Goal: Book appointment/travel/reservation

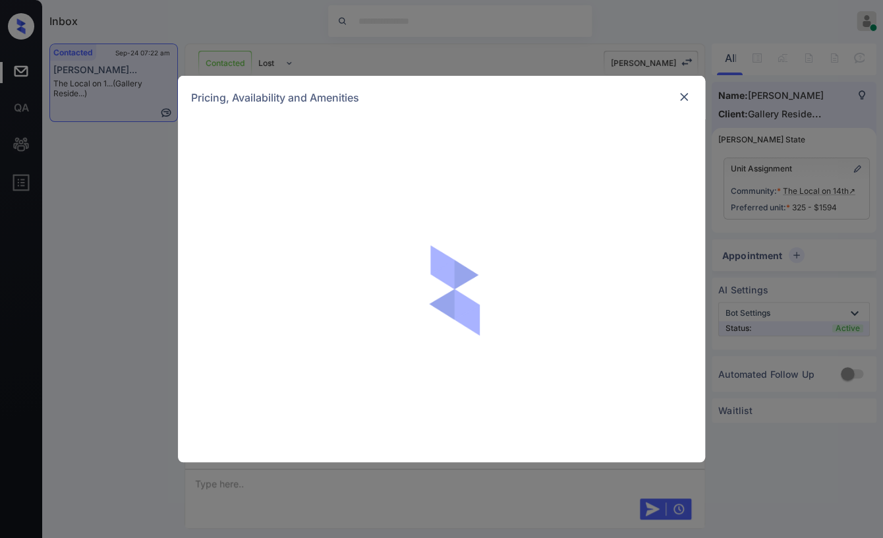
scroll to position [2033, 0]
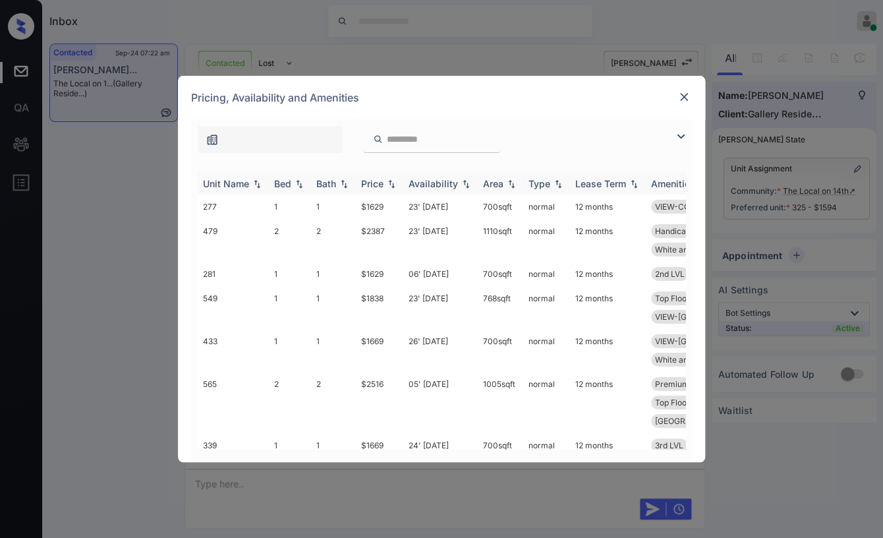
click at [274, 184] on div "Bed" at bounding box center [282, 183] width 17 height 11
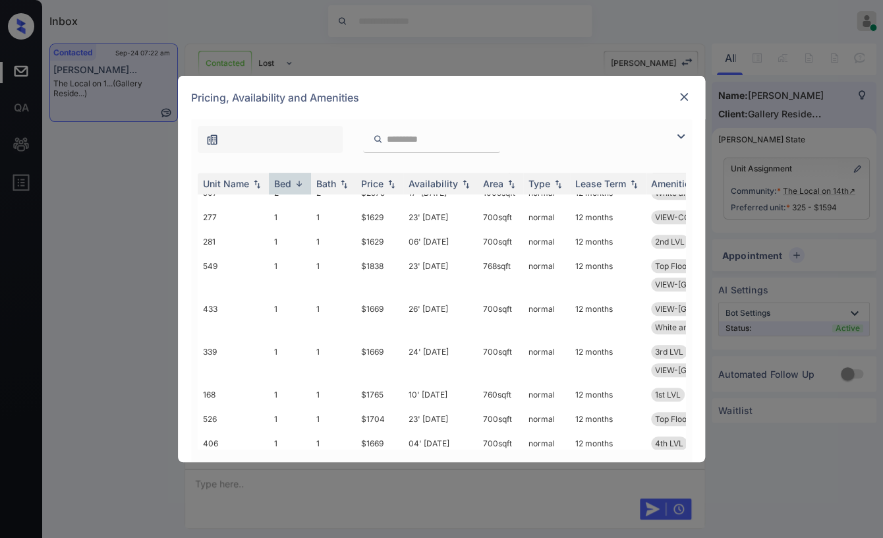
scroll to position [324, 0]
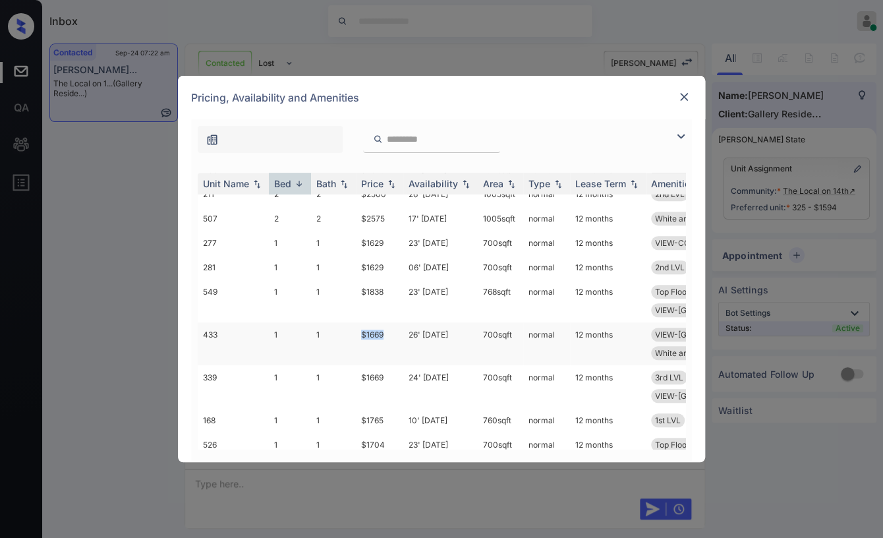
drag, startPoint x: 353, startPoint y: 314, endPoint x: 401, endPoint y: 317, distance: 47.5
click at [401, 322] on tr "433 1 1 $1669 26' Sep 25 700 sqft normal 12 months VIEW-WEST MIDTO... 4th LVL W…" at bounding box center [542, 343] width 688 height 43
click at [399, 246] on tr "277 1 1 $1629 23' Sep 25 700 sqft normal 12 months VIEW-COURTYARD 2nd LVL White…" at bounding box center [542, 243] width 688 height 24
copy tr "$1629"
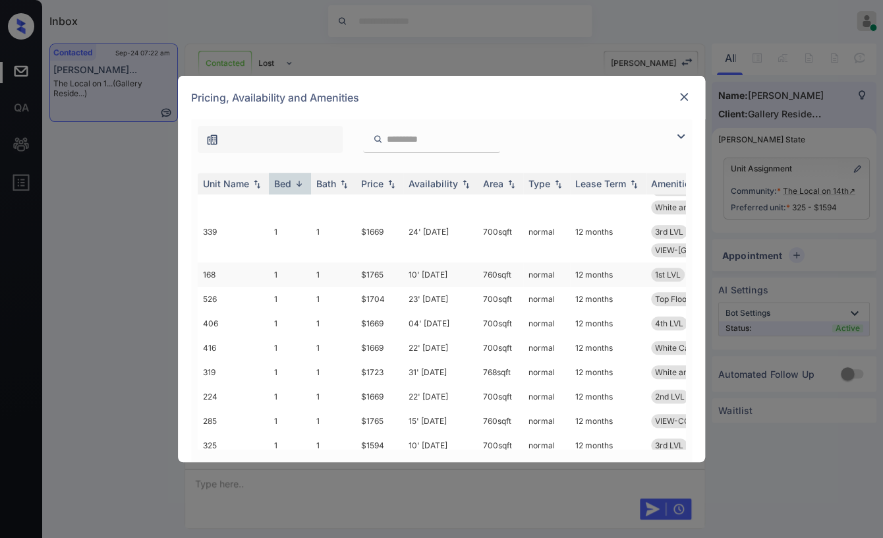
scroll to position [470, 0]
drag, startPoint x: 360, startPoint y: 391, endPoint x: 401, endPoint y: 391, distance: 40.8
click at [401, 432] on td "$1594" at bounding box center [379, 444] width 47 height 24
copy td "$1594"
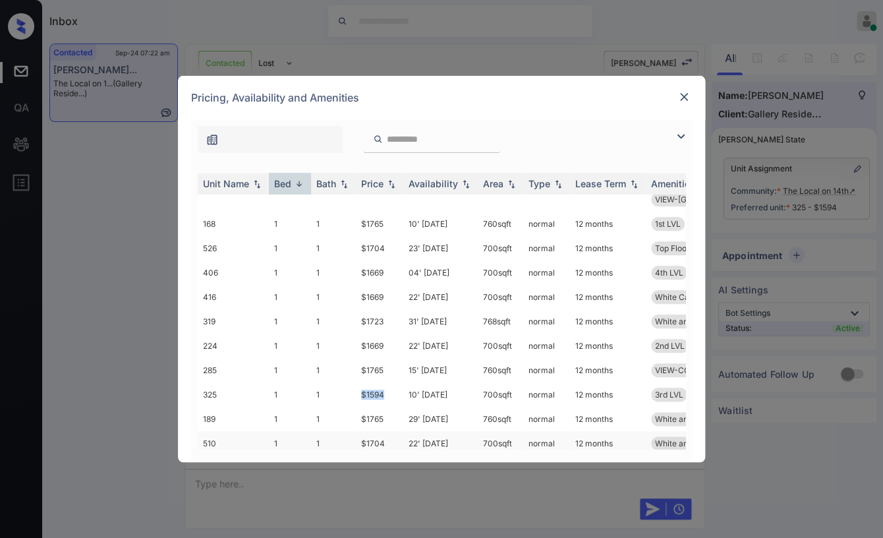
scroll to position [543, 0]
click at [684, 95] on img at bounding box center [683, 96] width 13 height 13
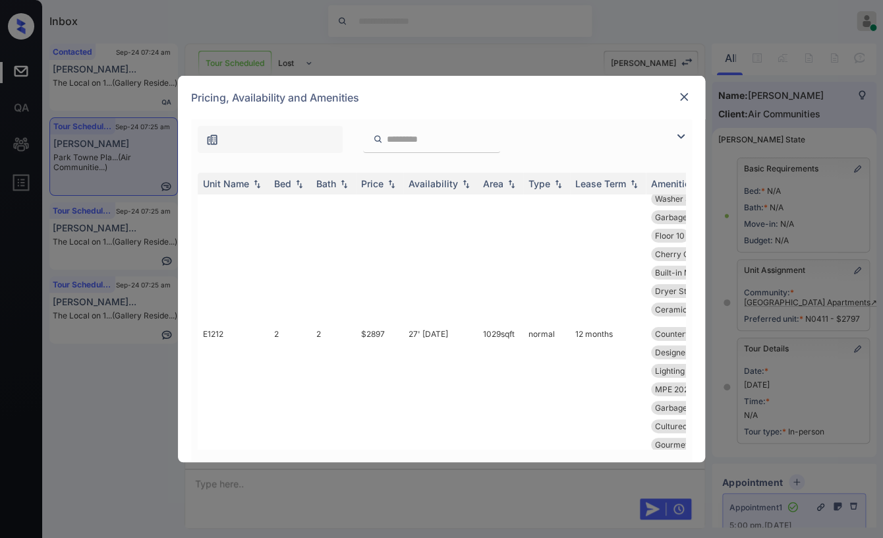
scroll to position [5123, 0]
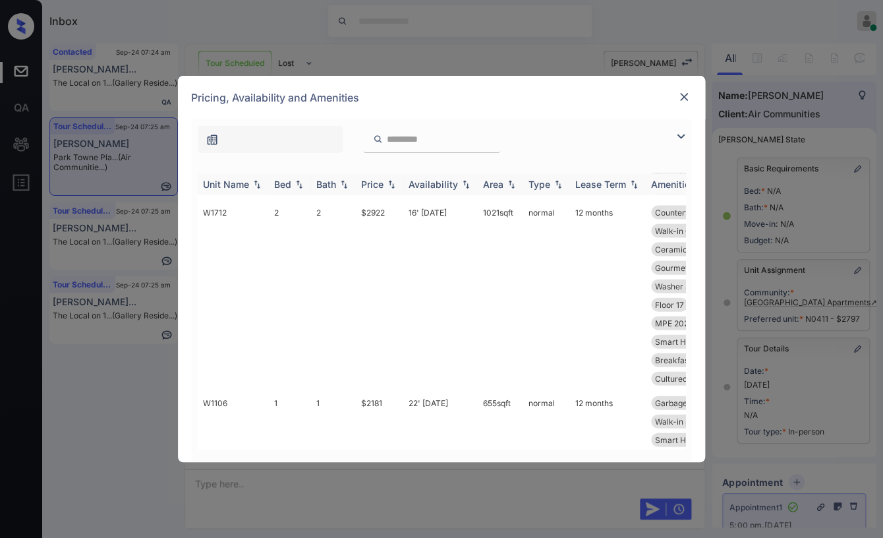
click at [282, 181] on div "Bed" at bounding box center [282, 183] width 17 height 11
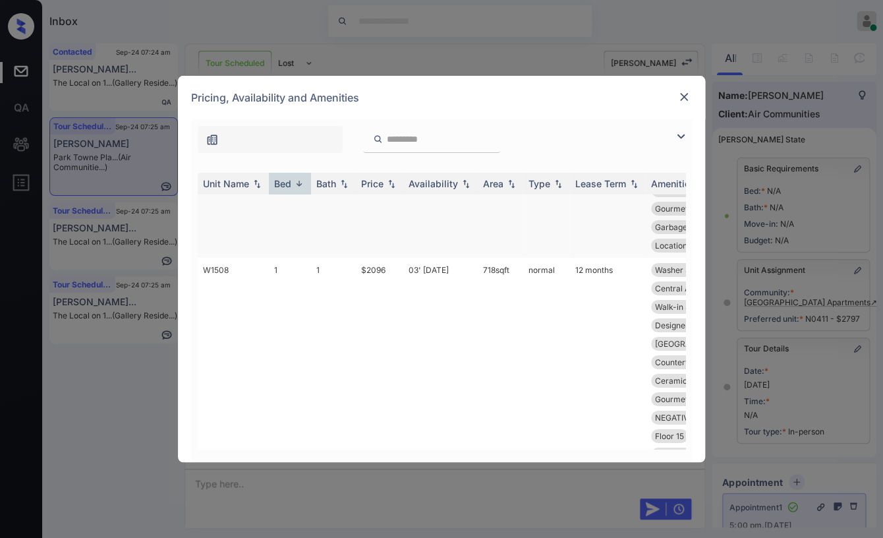
scroll to position [13650, 0]
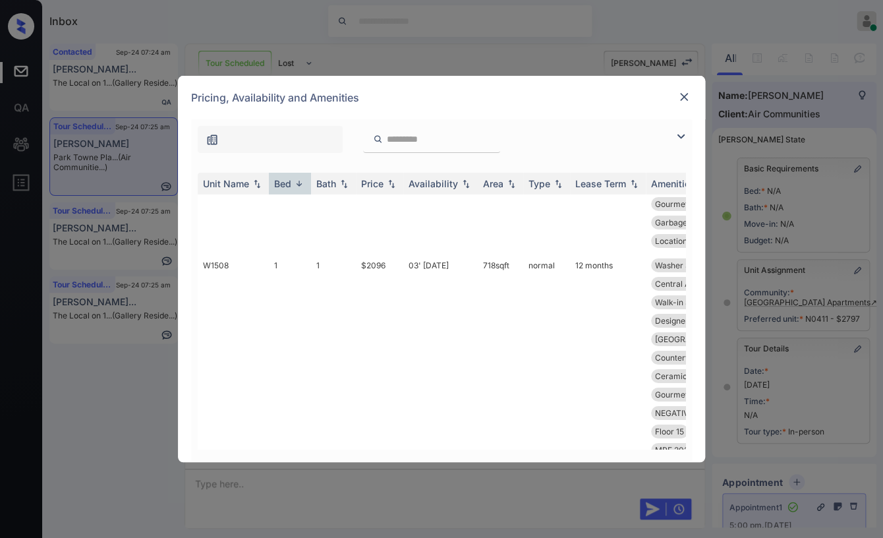
drag, startPoint x: 358, startPoint y: 364, endPoint x: 393, endPoint y: 364, distance: 35.6
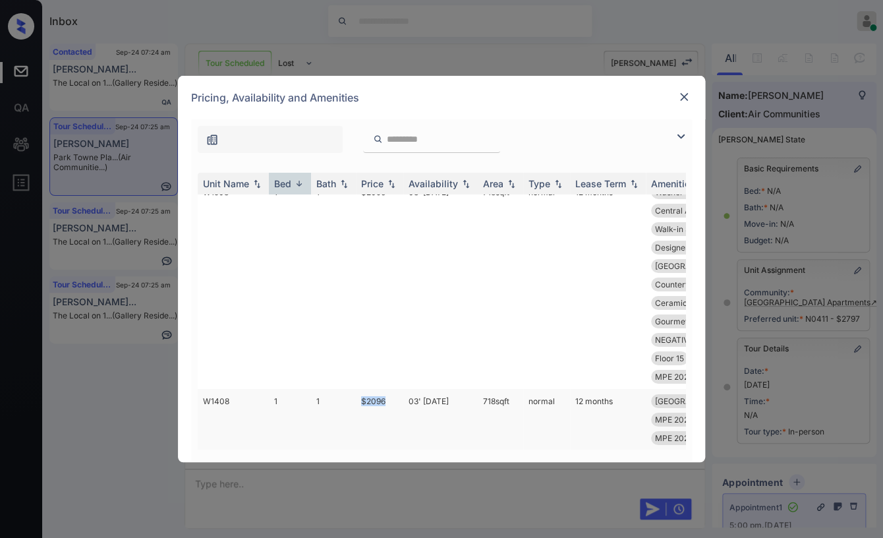
scroll to position [13870, 0]
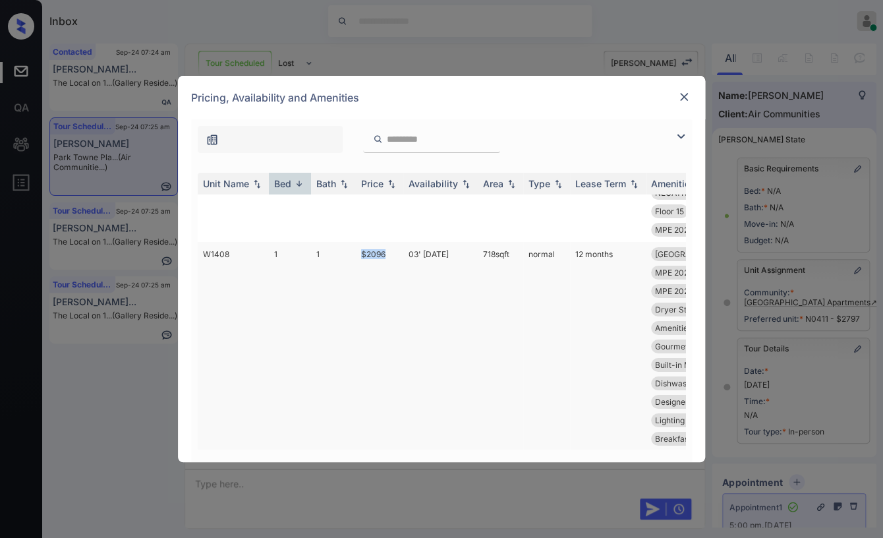
copy td "$2096"
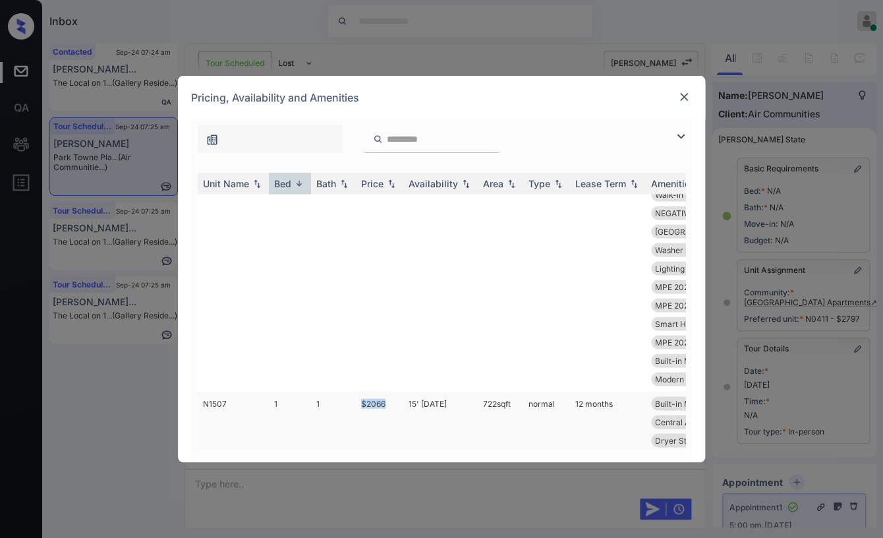
drag, startPoint x: 348, startPoint y: 307, endPoint x: 387, endPoint y: 315, distance: 39.7
click at [387, 391] on tr "N1507 1 1 $2066 15' Sep 25 722 sqft normal 12 months Built-in Microw... MPE 202…" at bounding box center [542, 504] width 688 height 227
copy tr "$2066"
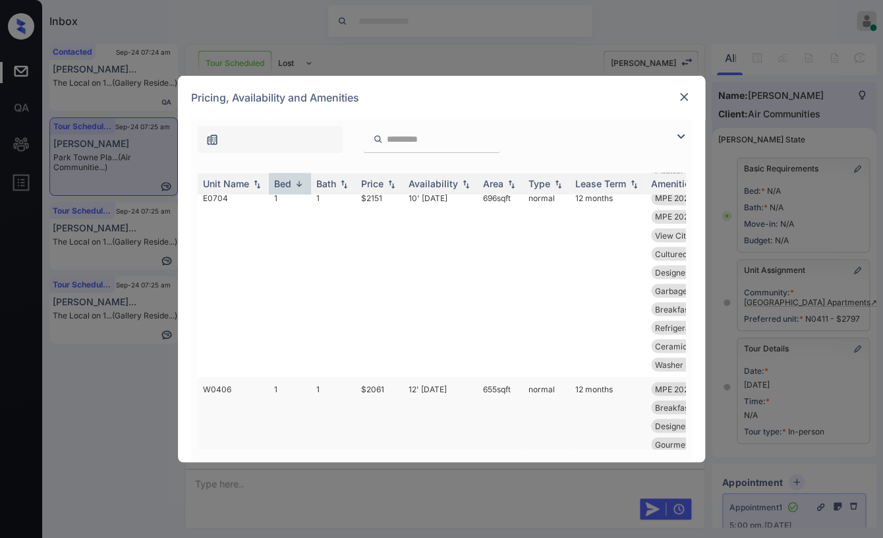
scroll to position [12771, 0]
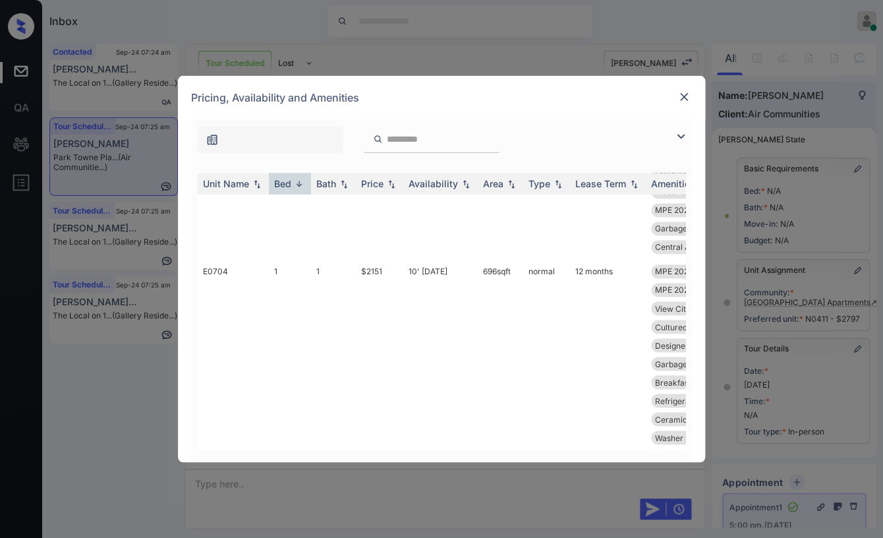
drag, startPoint x: 360, startPoint y: 384, endPoint x: 405, endPoint y: 385, distance: 44.8
copy td "$2061"
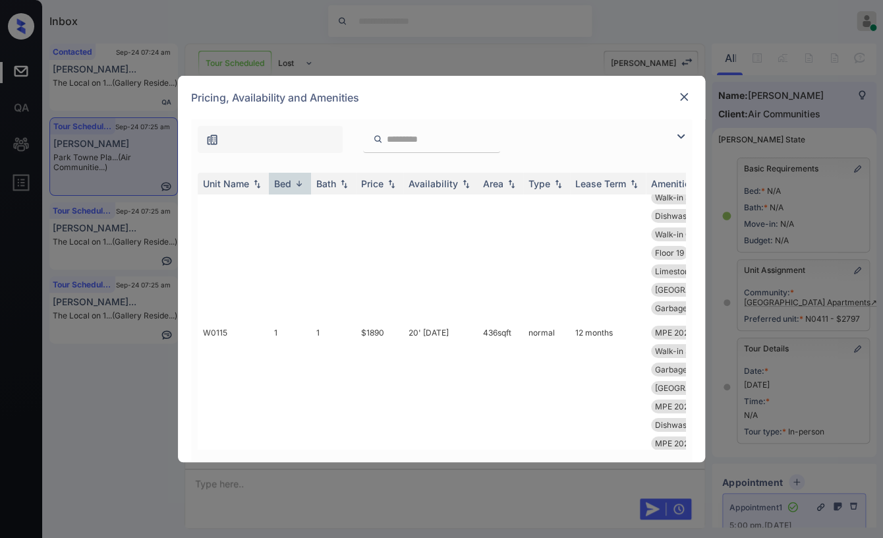
scroll to position [11746, 0]
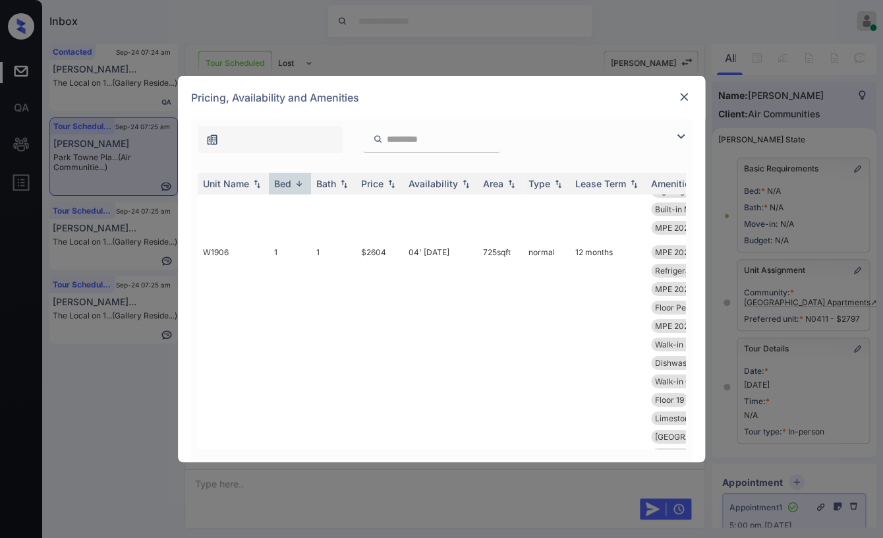
drag, startPoint x: 358, startPoint y: 402, endPoint x: 383, endPoint y: 403, distance: 25.7
copy td "$1890"
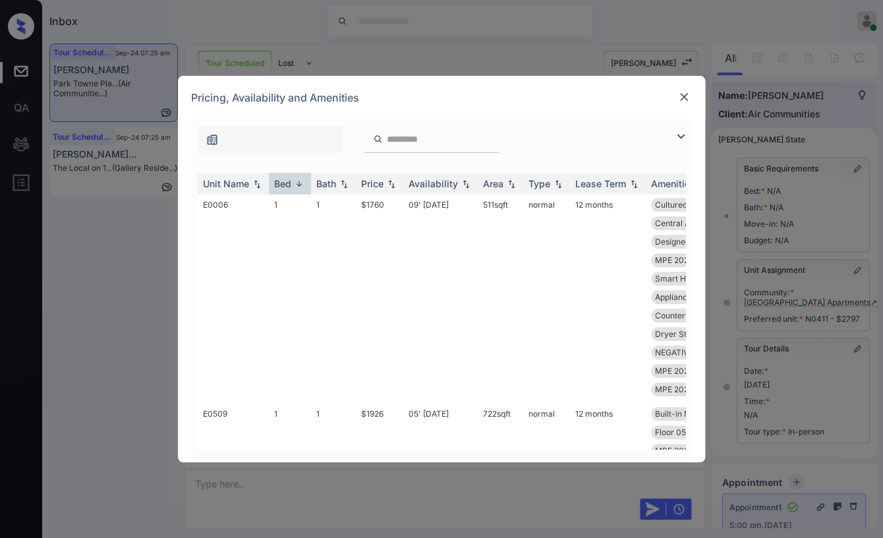
scroll to position [8233, 0]
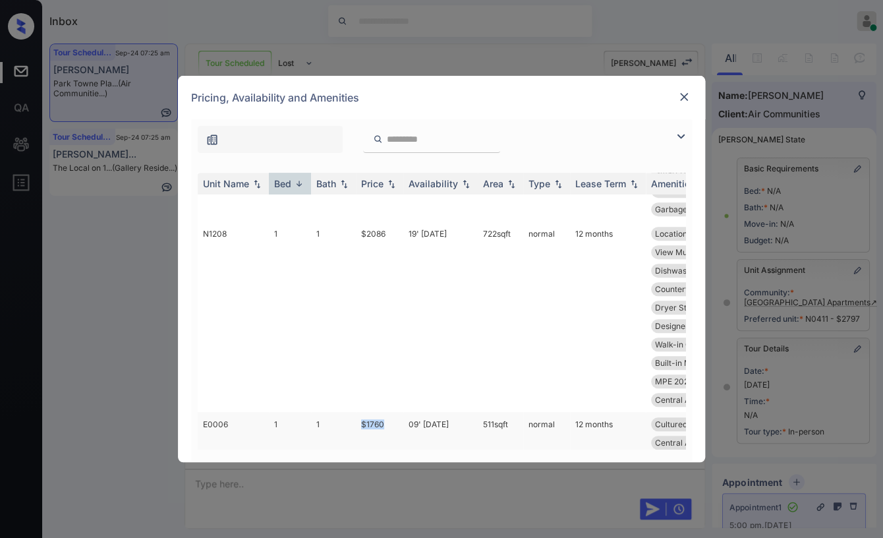
drag, startPoint x: 358, startPoint y: 421, endPoint x: 398, endPoint y: 422, distance: 40.2
click at [398, 422] on td "$1760" at bounding box center [379, 516] width 47 height 209
copy td "$1760"
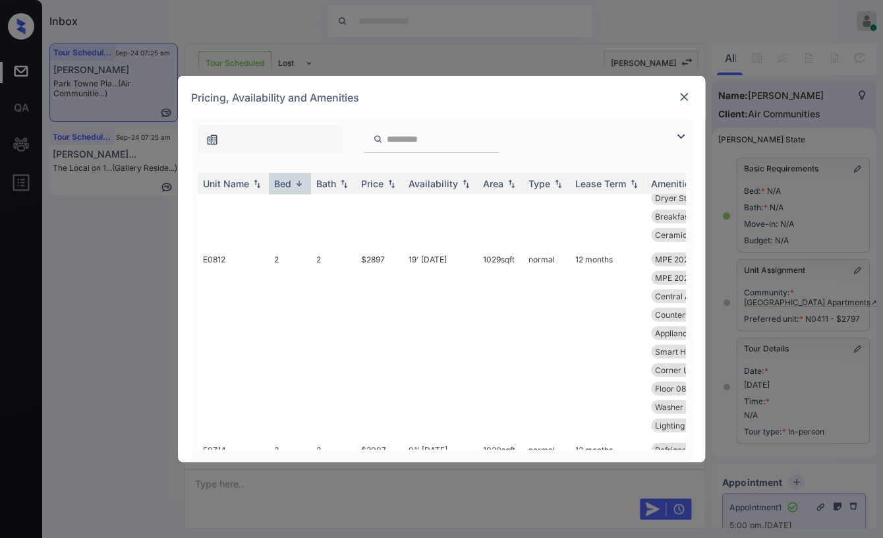
scroll to position [5233, 0]
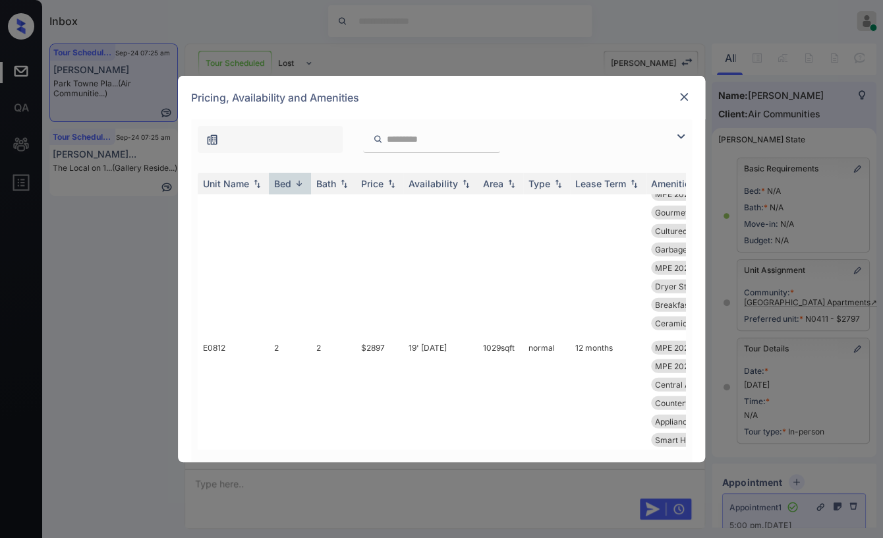
click at [677, 97] on img at bounding box center [683, 96] width 13 height 13
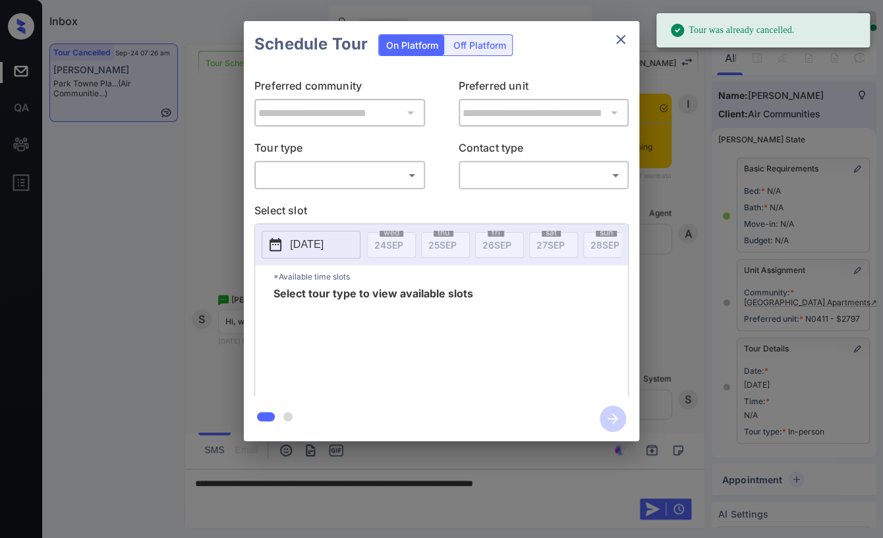
scroll to position [130, 0]
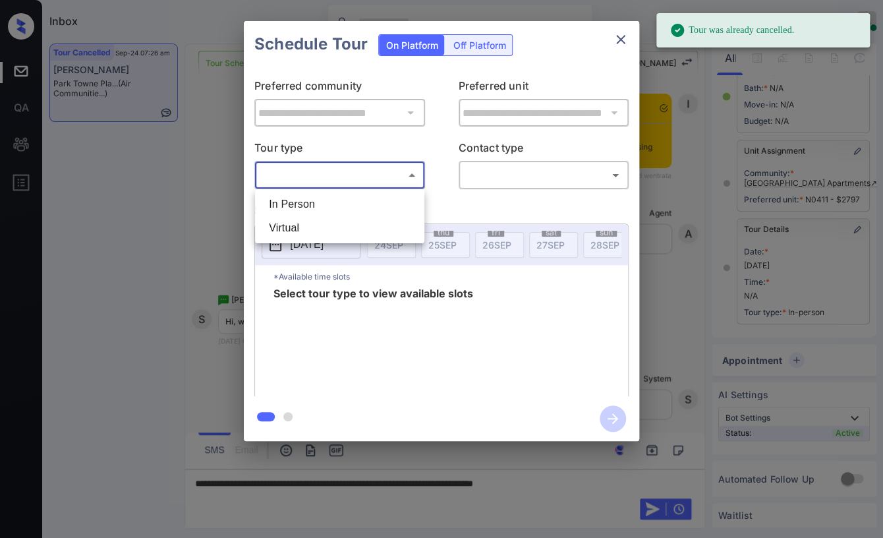
click at [347, 175] on body "Tour was already cancelled. Inbox Danielle Dela Cruz Online Set yourself offlin…" at bounding box center [441, 269] width 883 height 538
click at [314, 204] on li "In Person" at bounding box center [339, 204] width 163 height 24
type input "********"
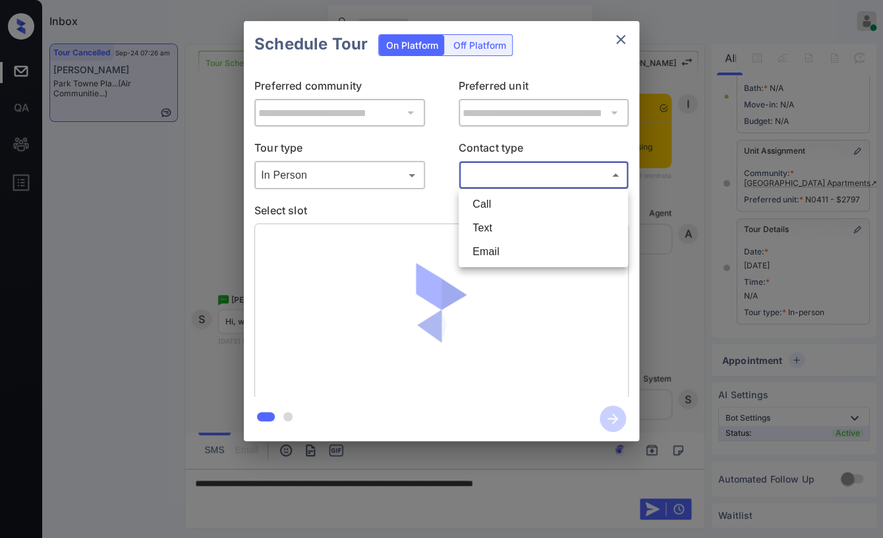
click at [534, 170] on body "Tour was already cancelled. Inbox Danielle Dela Cruz Online Set yourself offlin…" at bounding box center [441, 269] width 883 height 538
click at [501, 221] on li "Text" at bounding box center [543, 228] width 163 height 24
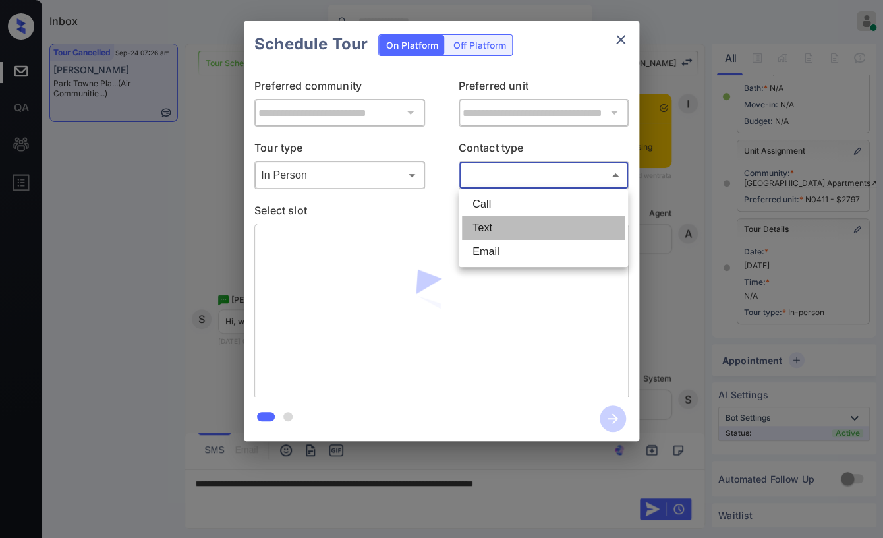
type input "****"
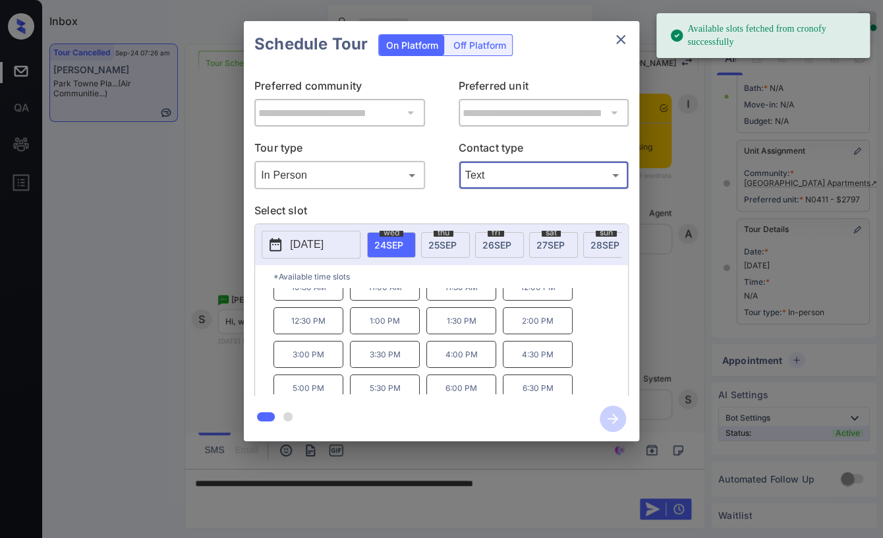
scroll to position [21, 0]
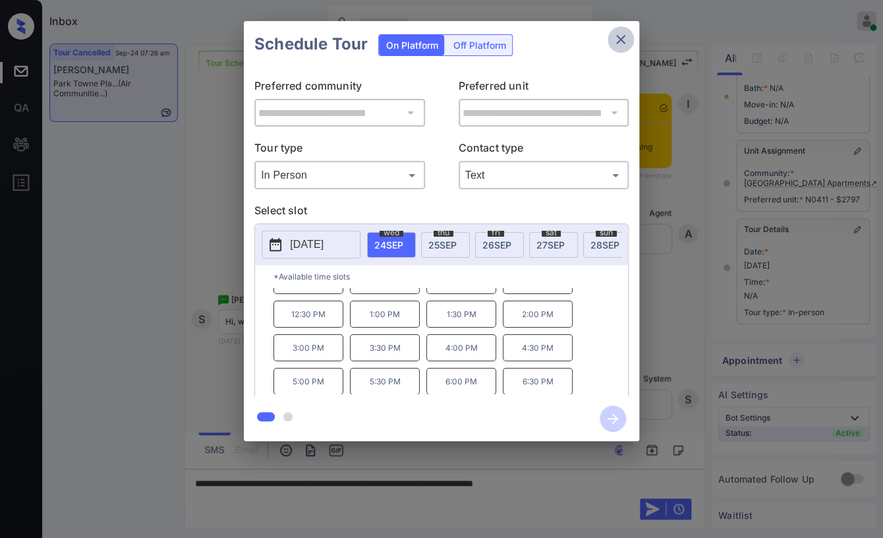
click at [617, 43] on icon "close" at bounding box center [620, 39] width 9 height 9
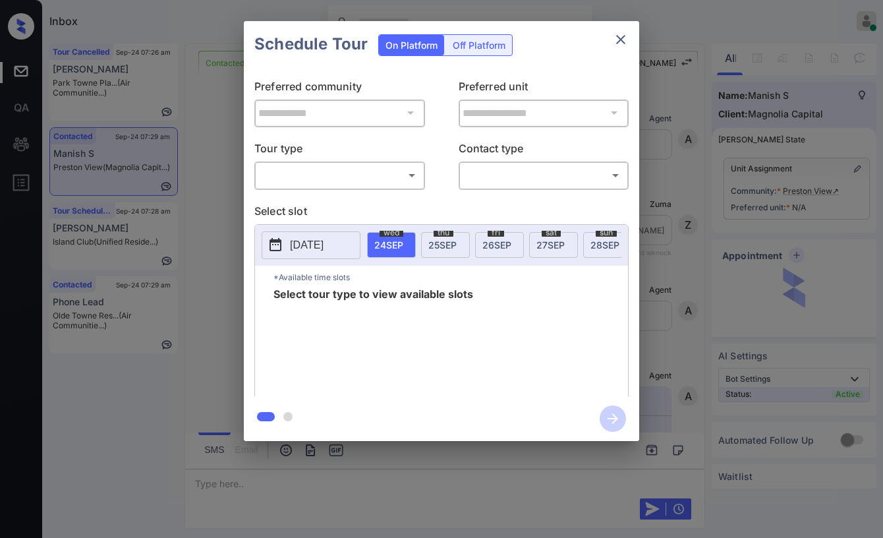
click at [358, 180] on body "Inbox [PERSON_NAME] [PERSON_NAME] Online Set yourself offline Set yourself on b…" at bounding box center [441, 269] width 883 height 538
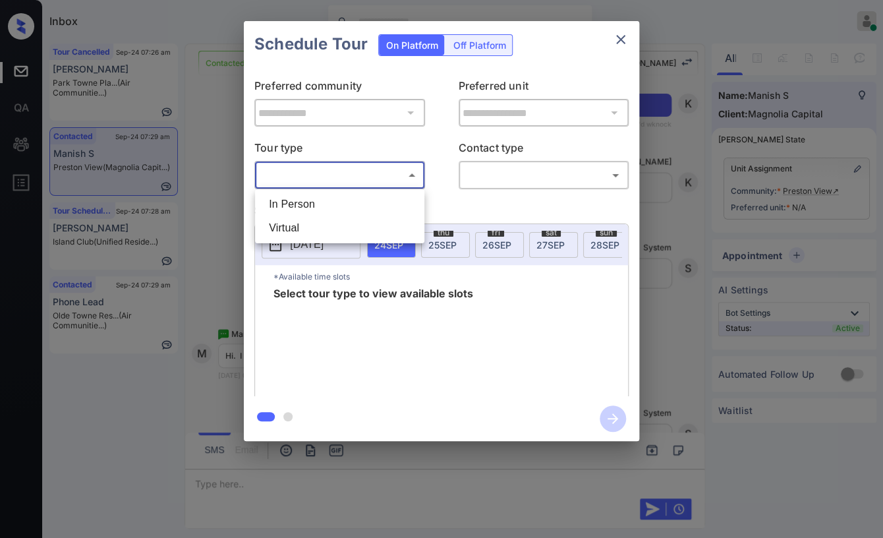
click at [626, 43] on div at bounding box center [441, 269] width 883 height 538
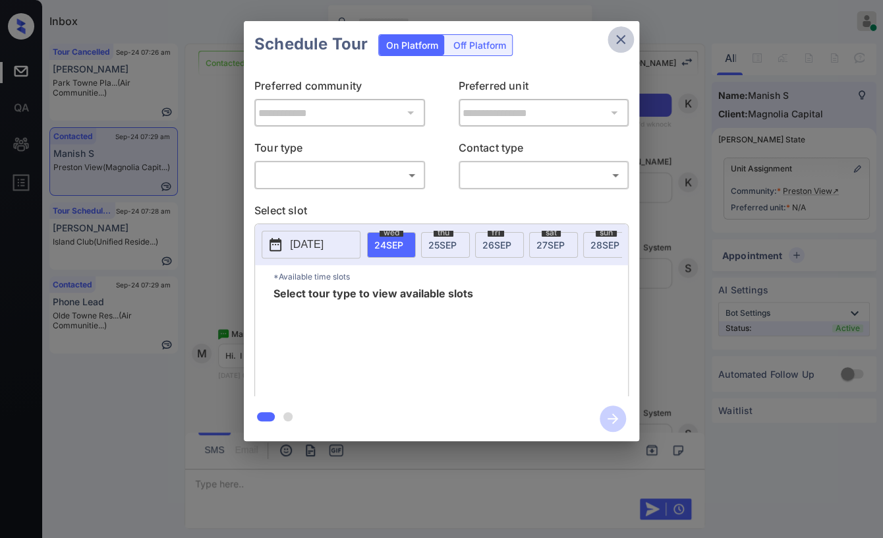
click at [624, 40] on icon "close" at bounding box center [621, 40] width 16 height 16
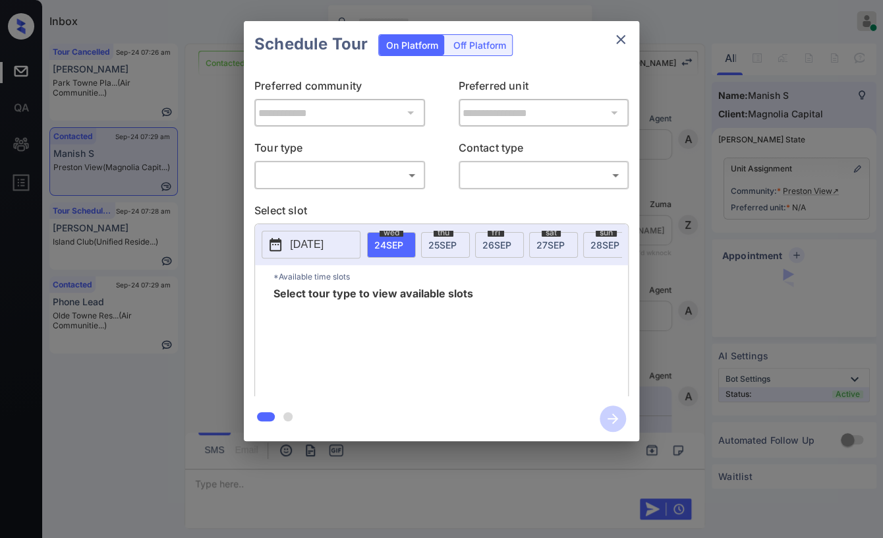
scroll to position [4591, 0]
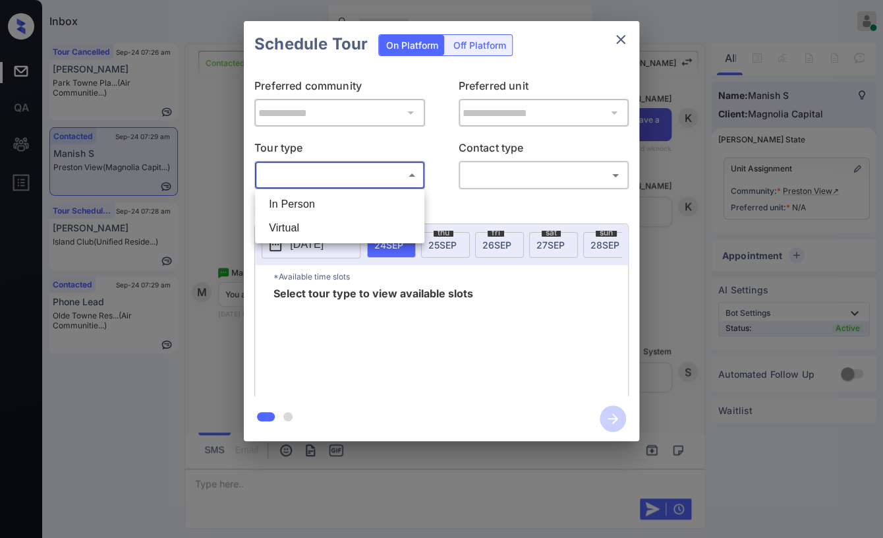
click at [335, 175] on body "Inbox [PERSON_NAME] [PERSON_NAME] Online Set yourself offline Set yourself on b…" at bounding box center [441, 269] width 883 height 538
click at [322, 205] on li "In Person" at bounding box center [339, 204] width 163 height 24
type input "********"
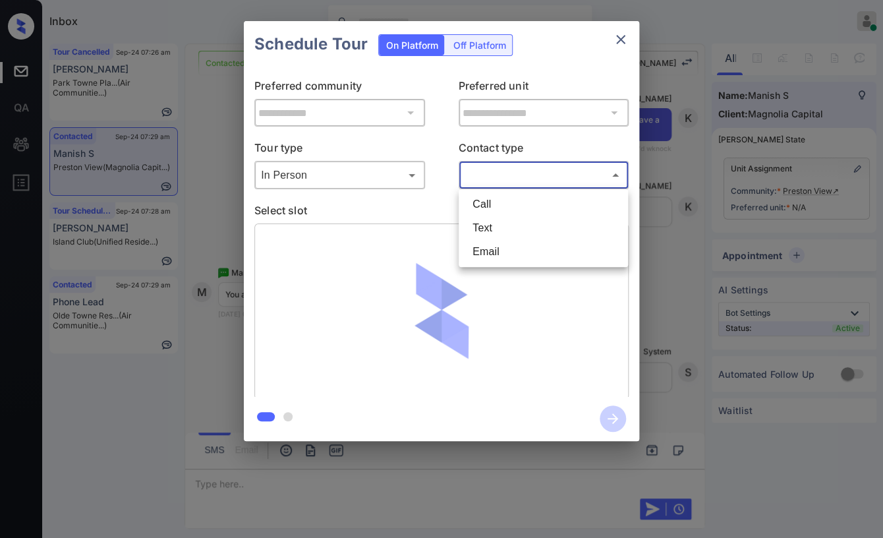
click at [513, 179] on body "Inbox Danielle Dela Cruz Online Set yourself offline Set yourself on break Prof…" at bounding box center [441, 269] width 883 height 538
click at [493, 225] on li "Text" at bounding box center [543, 228] width 163 height 24
type input "****"
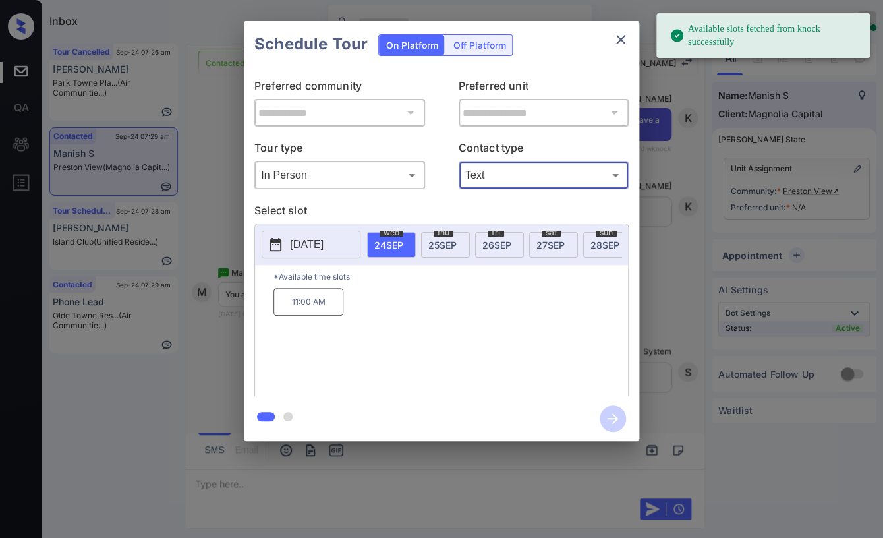
click at [321, 242] on p "[DATE]" at bounding box center [307, 244] width 34 height 16
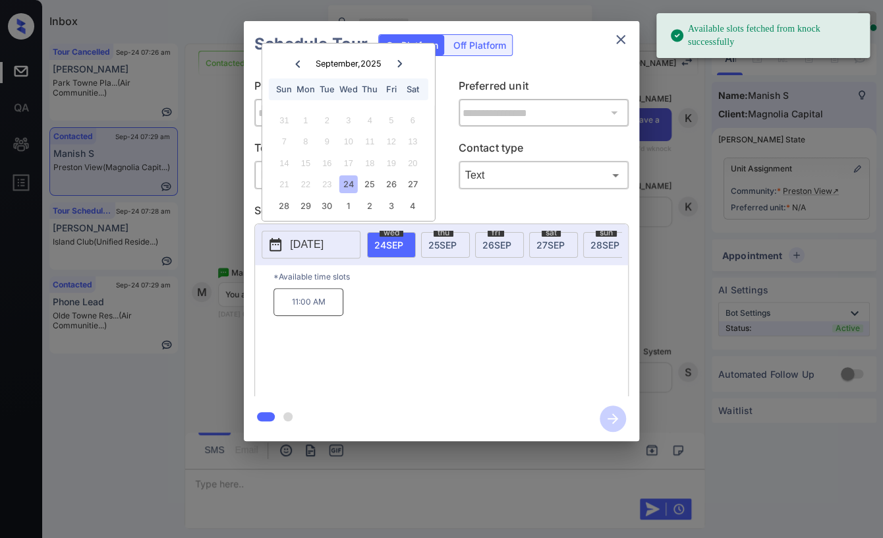
click at [405, 67] on div at bounding box center [400, 63] width 18 height 16
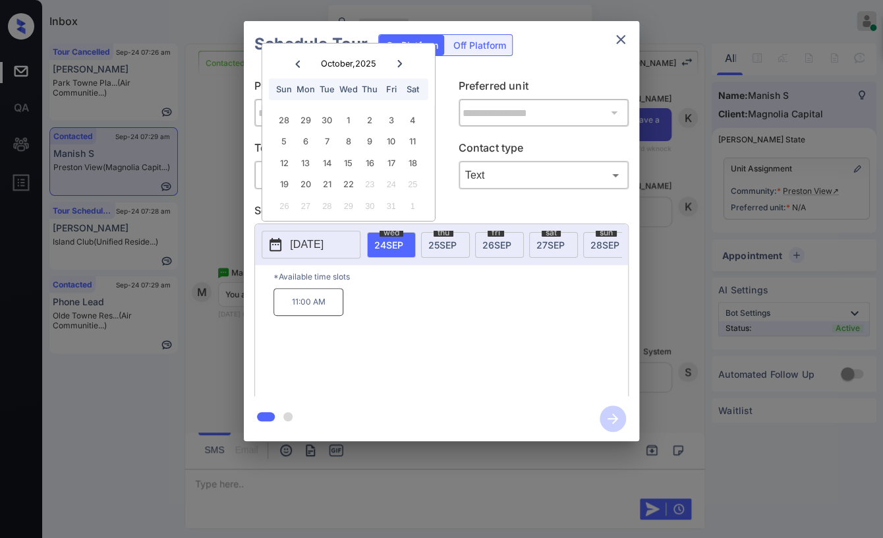
click at [401, 64] on icon at bounding box center [399, 64] width 8 height 8
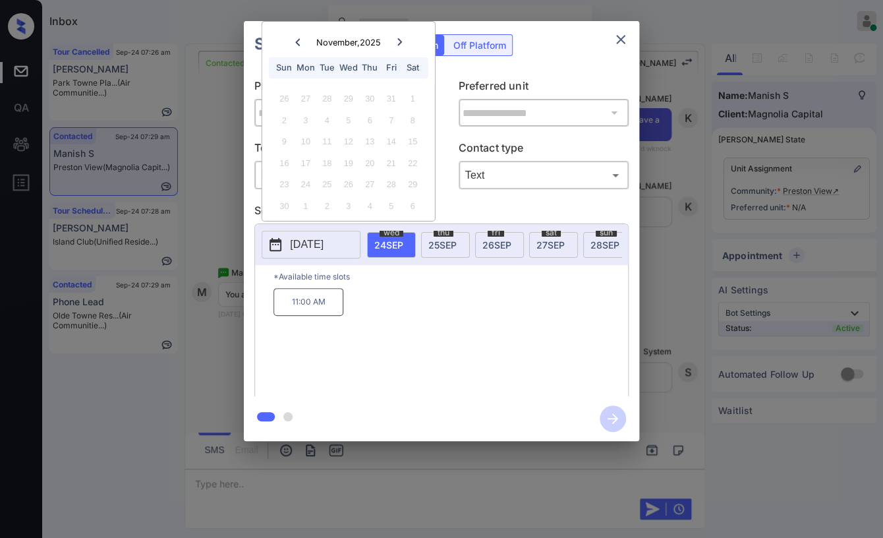
click at [622, 38] on icon "close" at bounding box center [620, 39] width 9 height 9
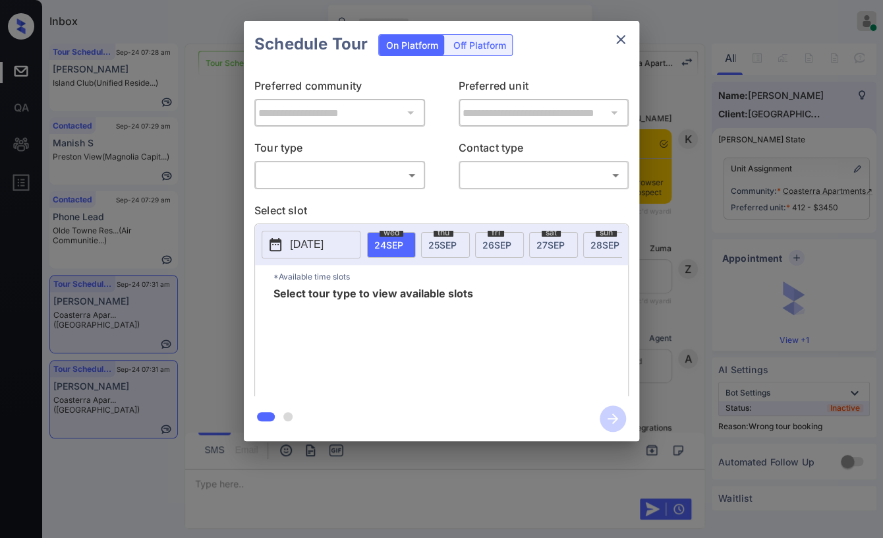
scroll to position [5630, 0]
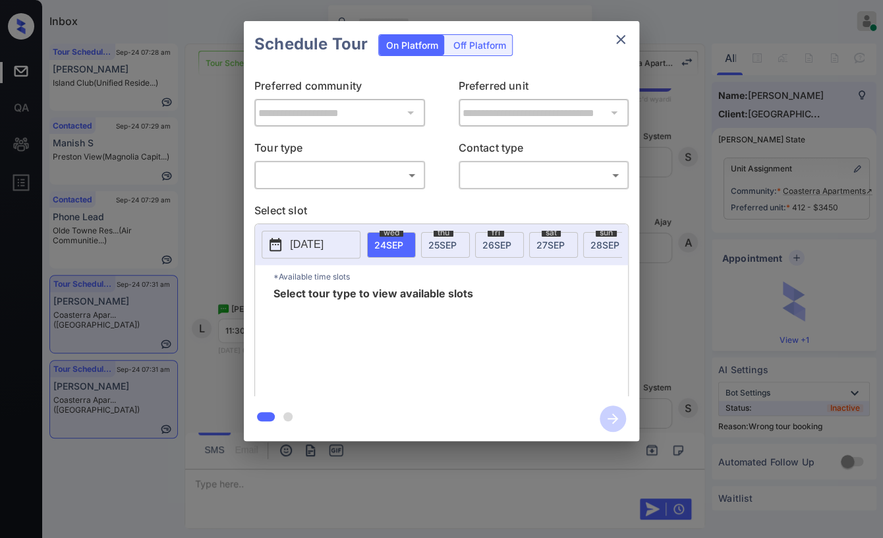
click at [356, 167] on body "Inbox Danielle Dela Cruz Online Set yourself offline Set yourself on break Prof…" at bounding box center [441, 269] width 883 height 538
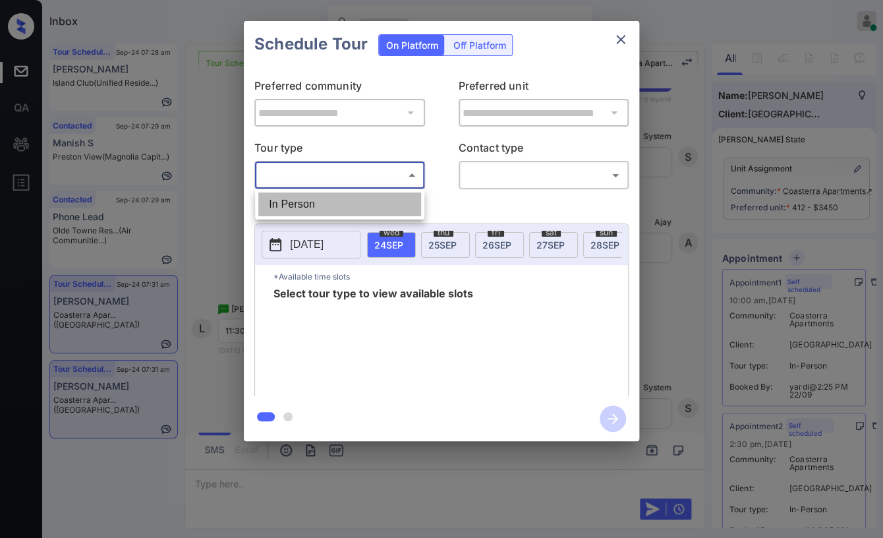
click at [306, 202] on li "In Person" at bounding box center [339, 204] width 163 height 24
type input "********"
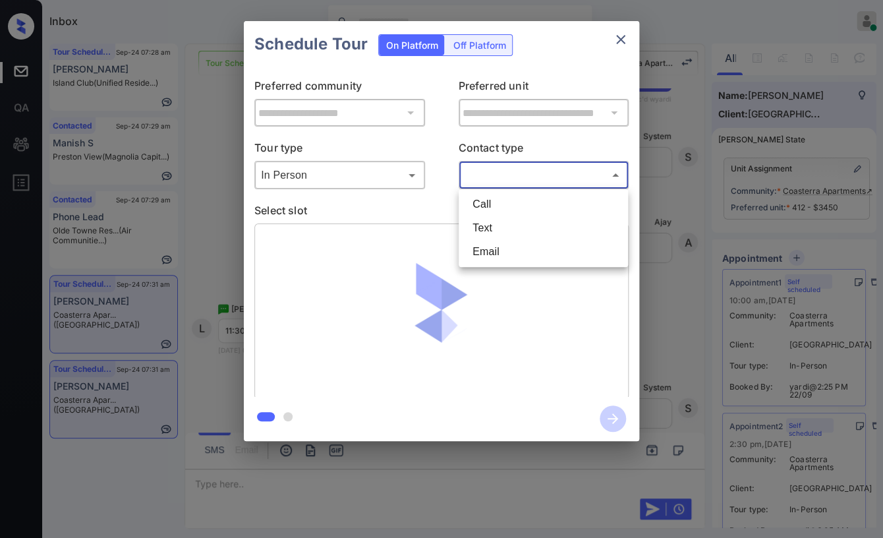
click at [511, 175] on body "Inbox Danielle Dela Cruz Online Set yourself offline Set yourself on break Prof…" at bounding box center [441, 269] width 883 height 538
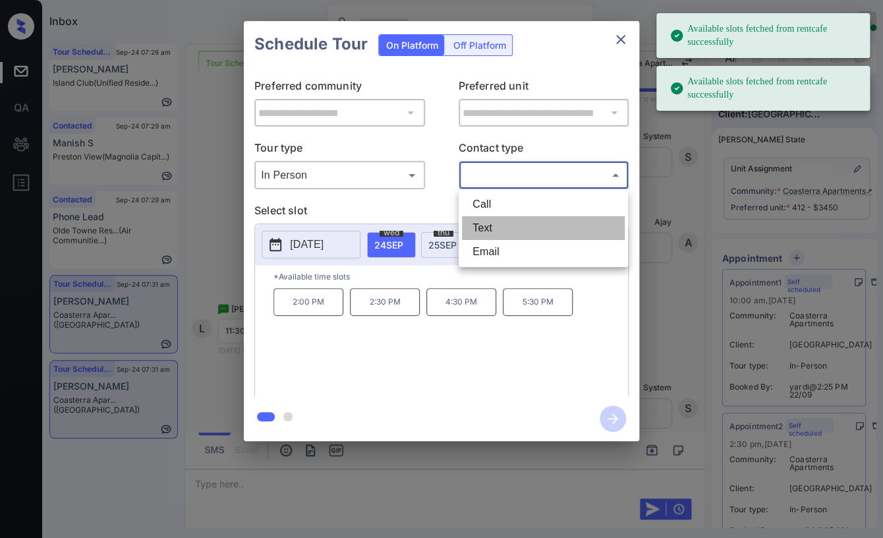
click at [501, 223] on li "Text" at bounding box center [543, 228] width 163 height 24
type input "****"
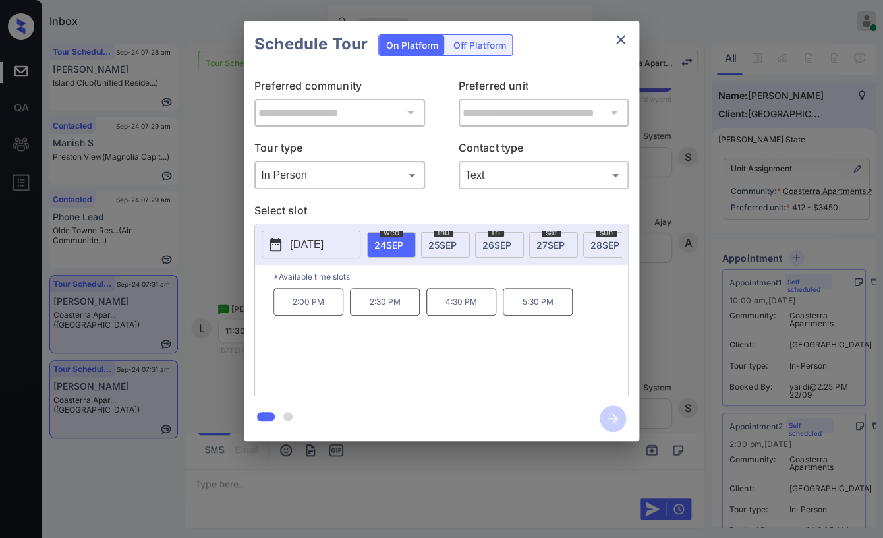
click at [231, 339] on div "**********" at bounding box center [441, 231] width 883 height 462
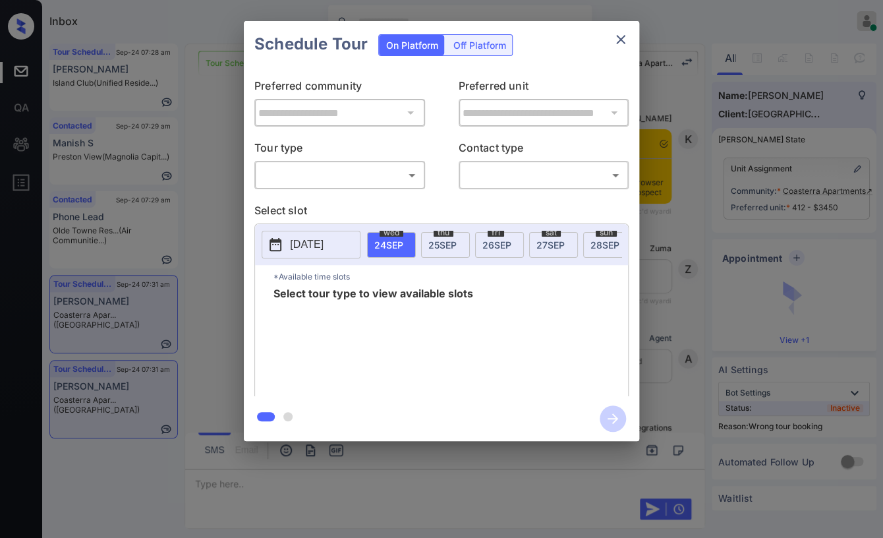
scroll to position [5850, 0]
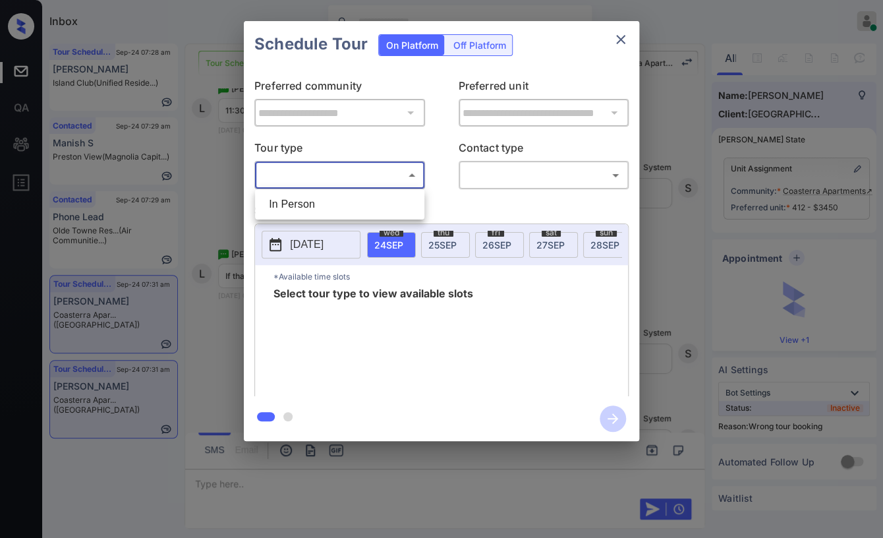
click at [350, 180] on body "Inbox Danielle Dela Cruz Online Set yourself offline Set yourself on break Prof…" at bounding box center [441, 269] width 883 height 538
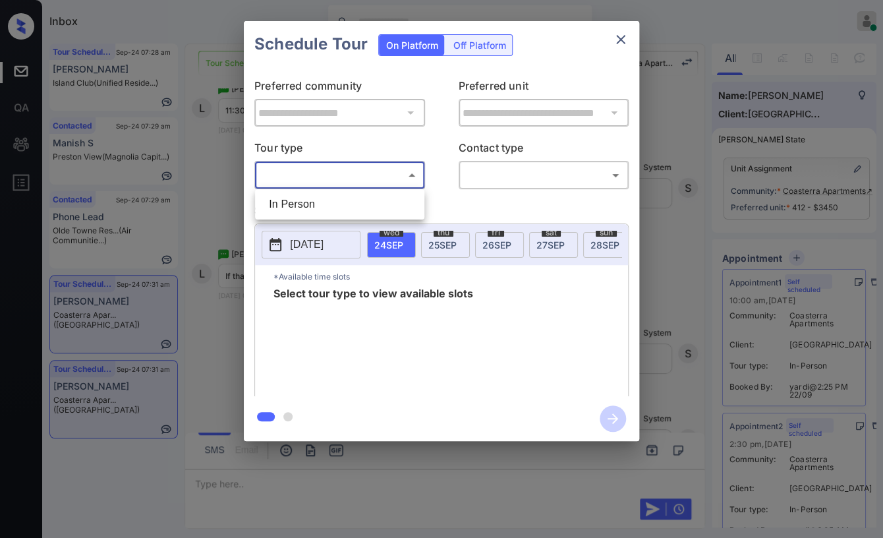
click at [311, 201] on li "In Person" at bounding box center [339, 204] width 163 height 24
type input "********"
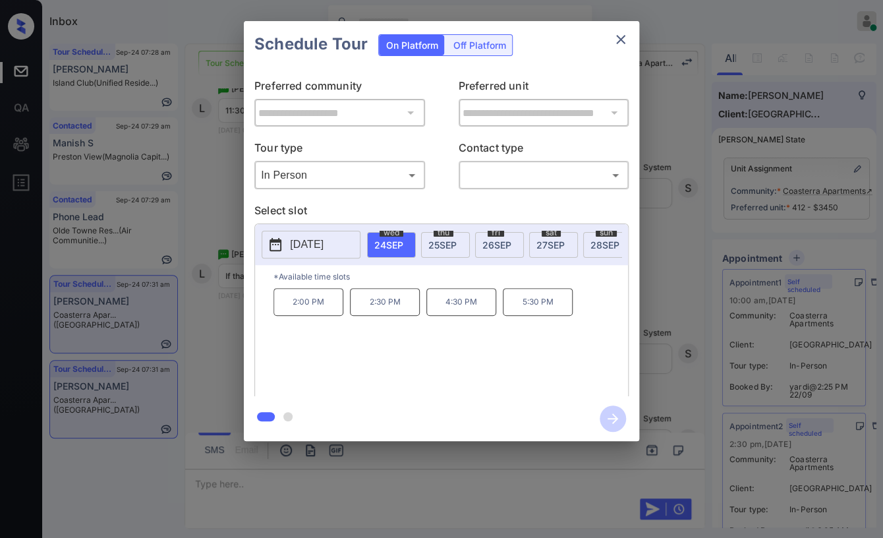
click at [285, 314] on p "2:00 PM" at bounding box center [308, 302] width 70 height 28
click at [420, 374] on div "2:00 PM 2:30 PM 4:30 PM 5:30 PM" at bounding box center [450, 340] width 354 height 105
click at [430, 368] on div "2:00 PM 2:30 PM 4:30 PM 5:30 PM" at bounding box center [450, 340] width 354 height 105
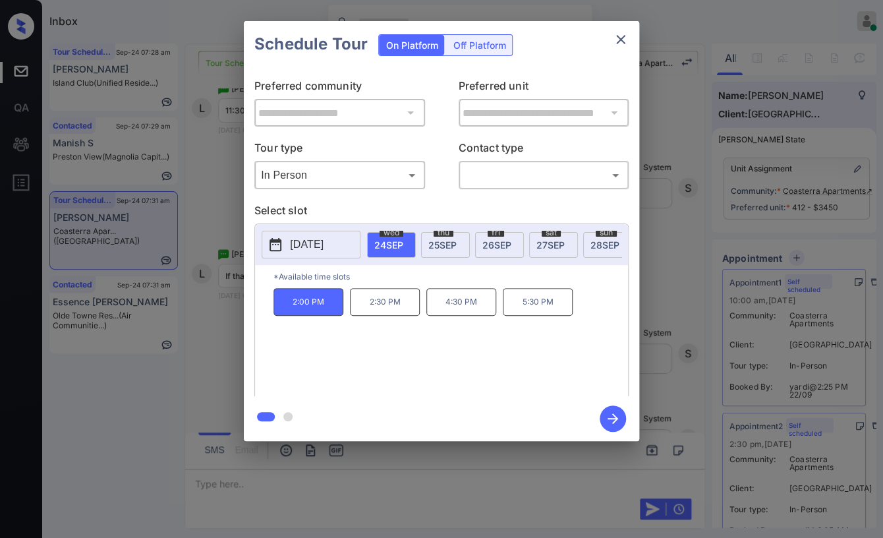
click at [624, 38] on icon "close" at bounding box center [621, 40] width 16 height 16
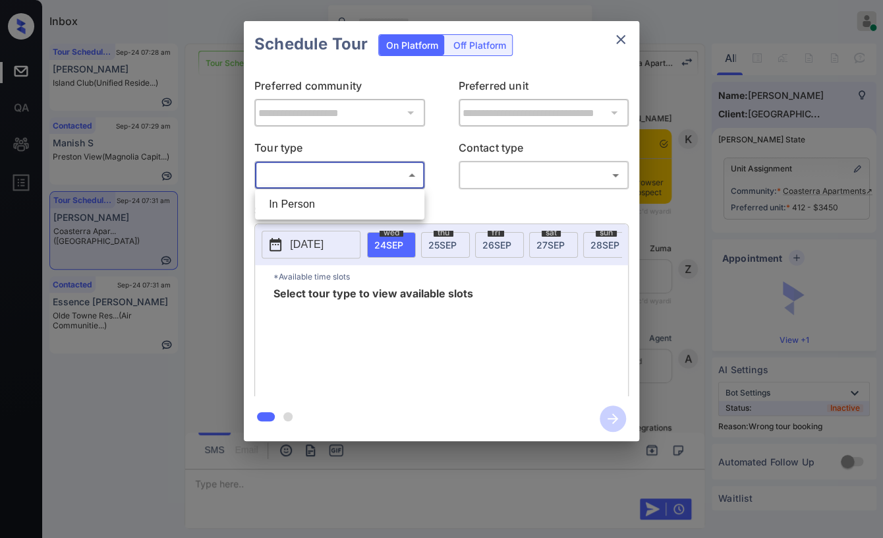
scroll to position [6171, 0]
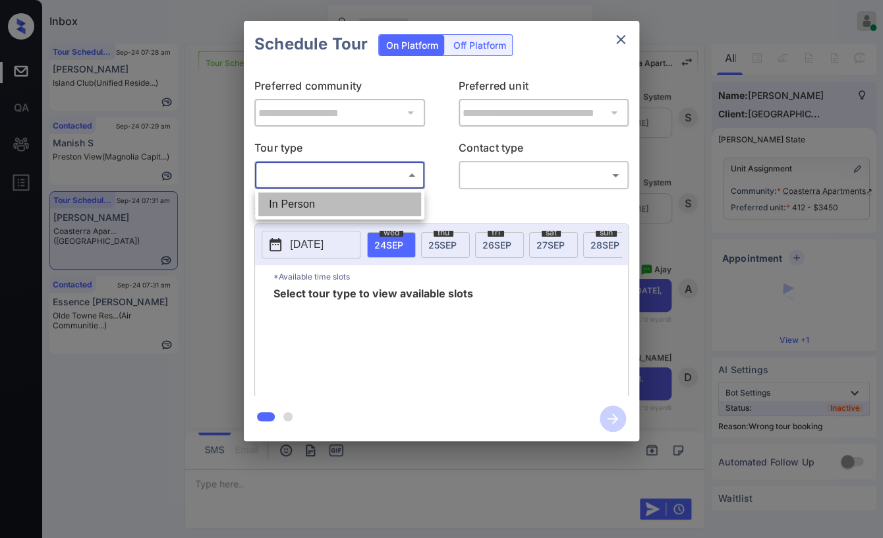
click at [289, 198] on li "In Person" at bounding box center [339, 204] width 163 height 24
type input "********"
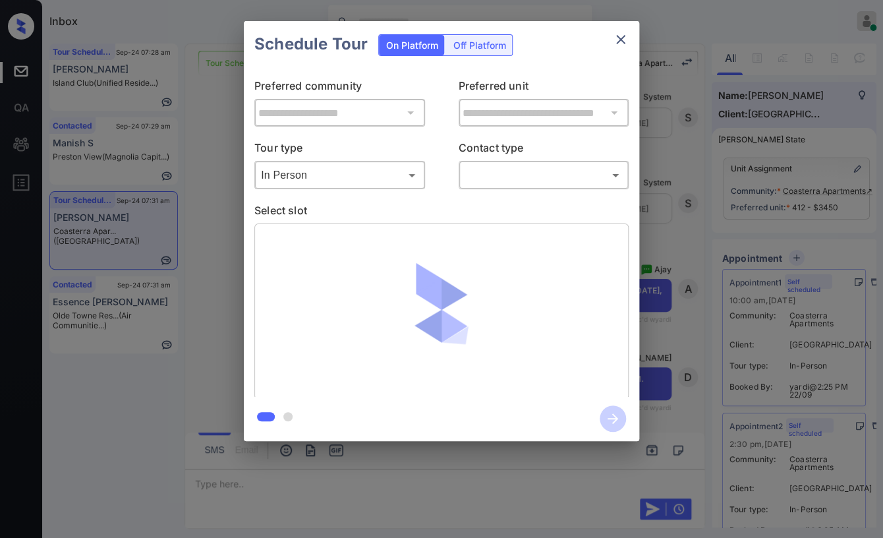
click at [505, 171] on body "Inbox [PERSON_NAME] [PERSON_NAME] Online Set yourself offline Set yourself on b…" at bounding box center [441, 269] width 883 height 538
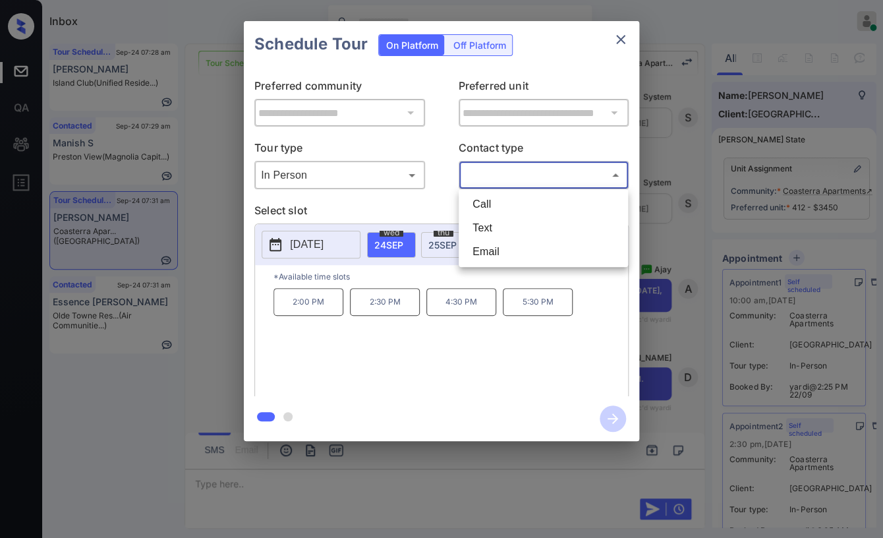
click at [476, 228] on li "Text" at bounding box center [543, 228] width 163 height 24
type input "****"
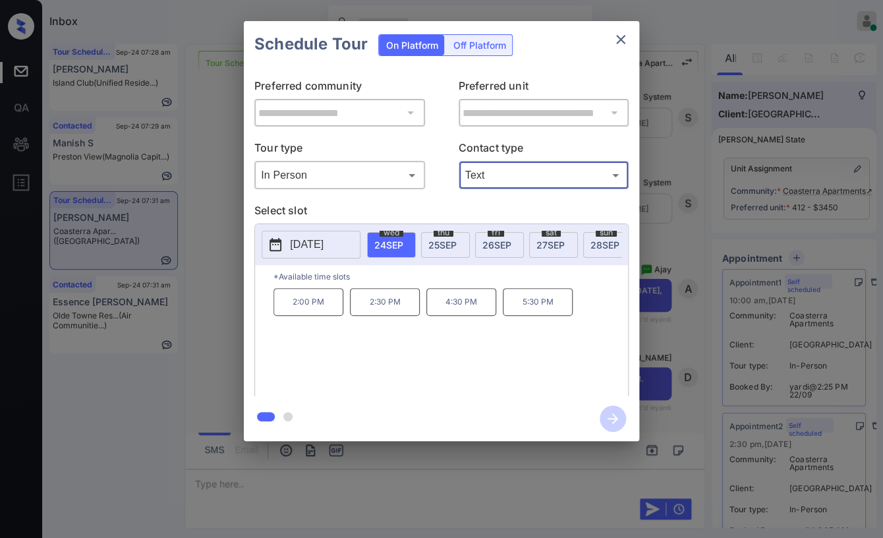
click at [315, 246] on p "[DATE]" at bounding box center [307, 244] width 34 height 16
click at [380, 358] on div "2:00 PM 2:30 PM 4:30 PM 5:30 PM" at bounding box center [450, 340] width 354 height 105
click at [615, 38] on icon "close" at bounding box center [621, 40] width 16 height 16
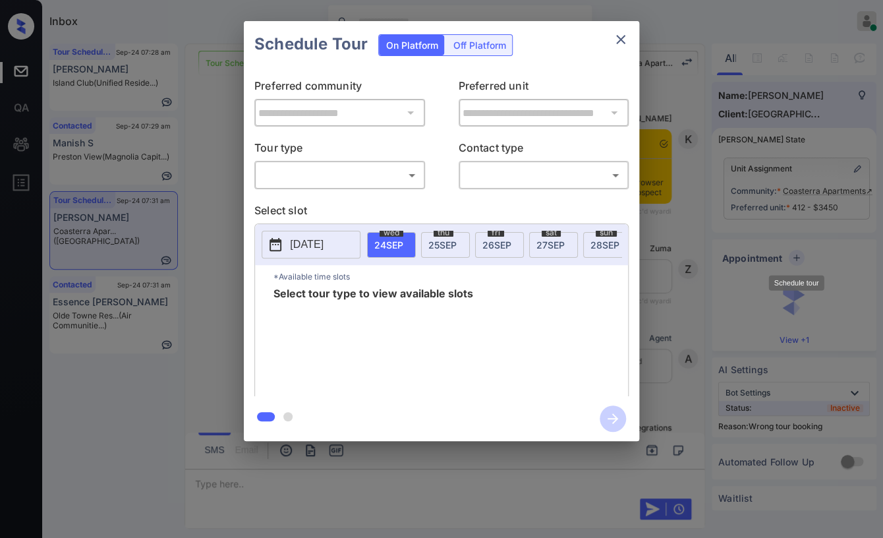
scroll to position [6294, 0]
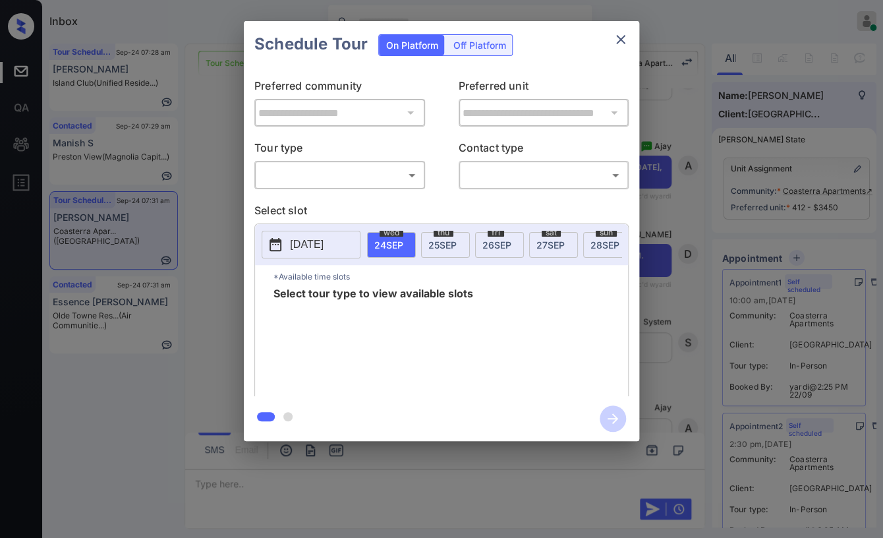
click at [291, 186] on div "​ ​" at bounding box center [339, 175] width 171 height 28
click at [309, 163] on div "​ ​" at bounding box center [339, 175] width 171 height 28
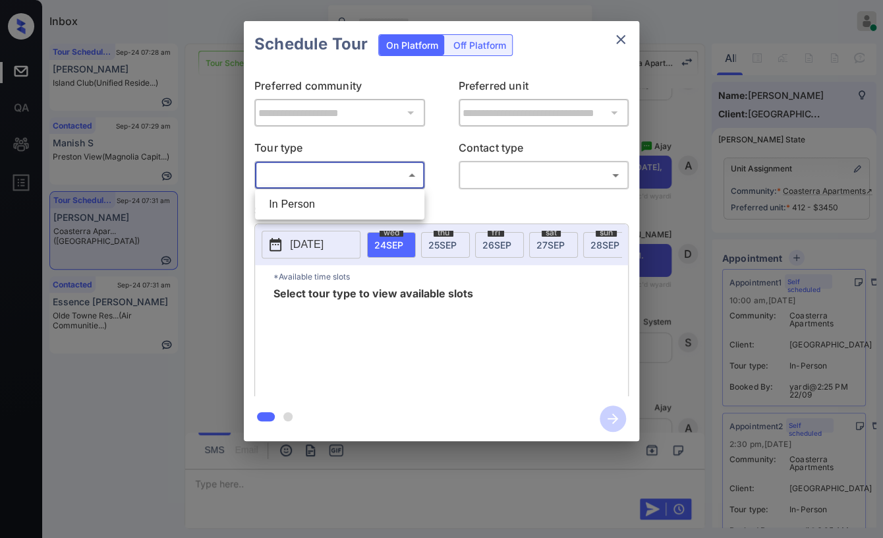
click at [300, 175] on body "Inbox Danielle Dela Cruz Online Set yourself offline Set yourself on break Prof…" at bounding box center [441, 269] width 883 height 538
click at [291, 201] on li "In Person" at bounding box center [339, 204] width 163 height 24
type input "********"
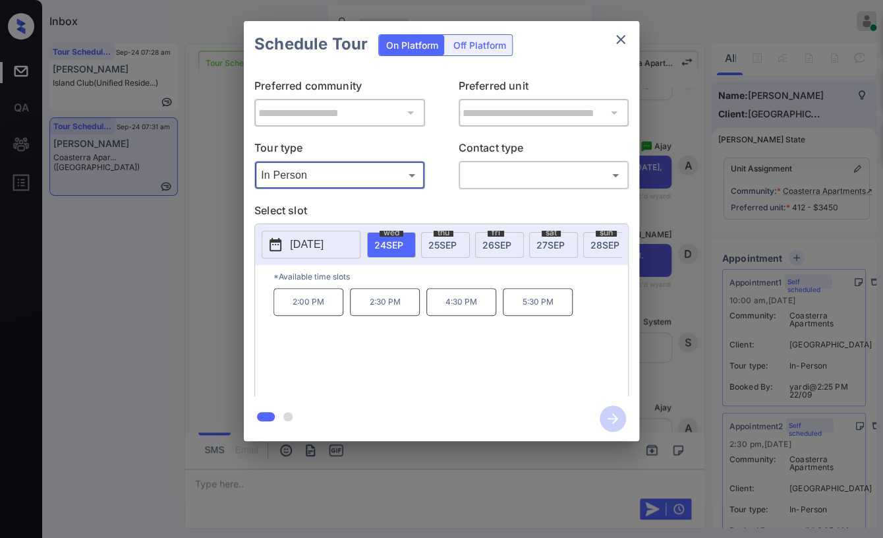
click at [444, 240] on span "25 SEP" at bounding box center [442, 244] width 28 height 11
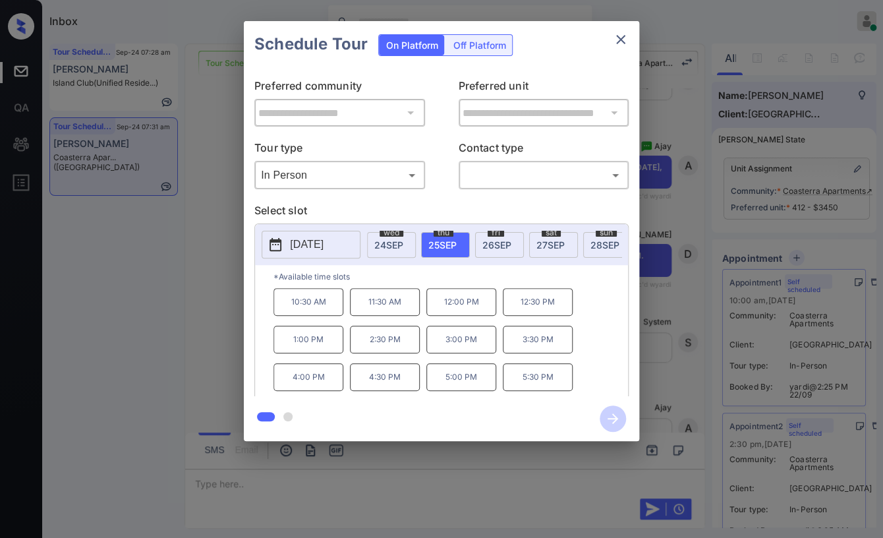
click at [401, 242] on span "24 SEP" at bounding box center [388, 244] width 29 height 11
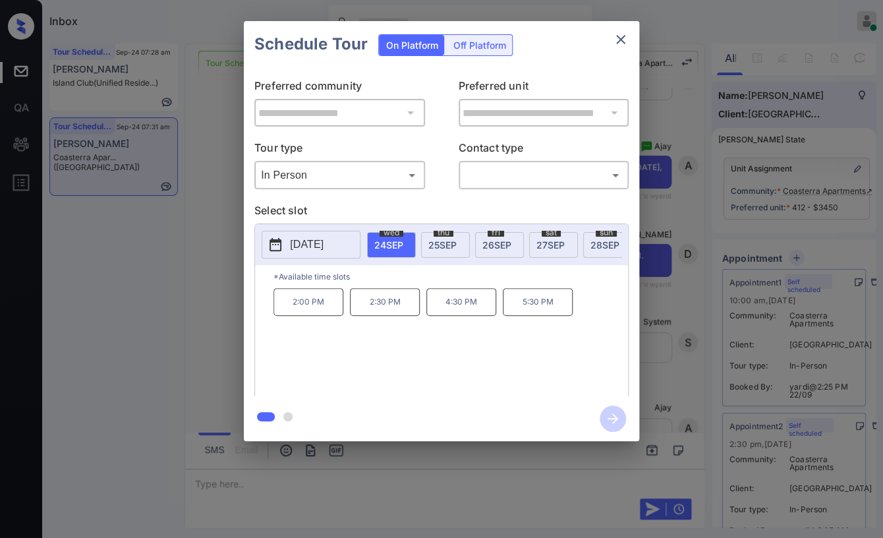
click at [605, 47] on div "Schedule Tour On Platform Off Platform" at bounding box center [441, 44] width 395 height 46
click at [621, 38] on icon "close" at bounding box center [621, 40] width 16 height 16
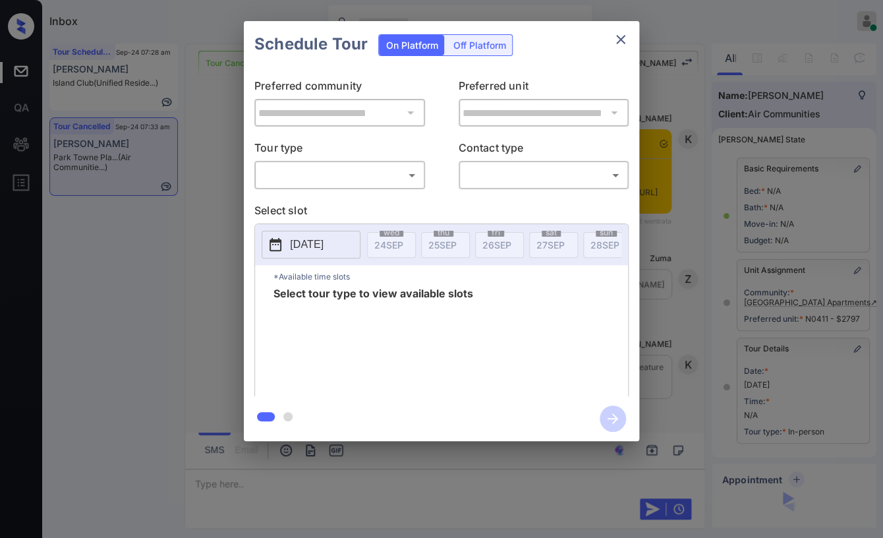
scroll to position [130, 0]
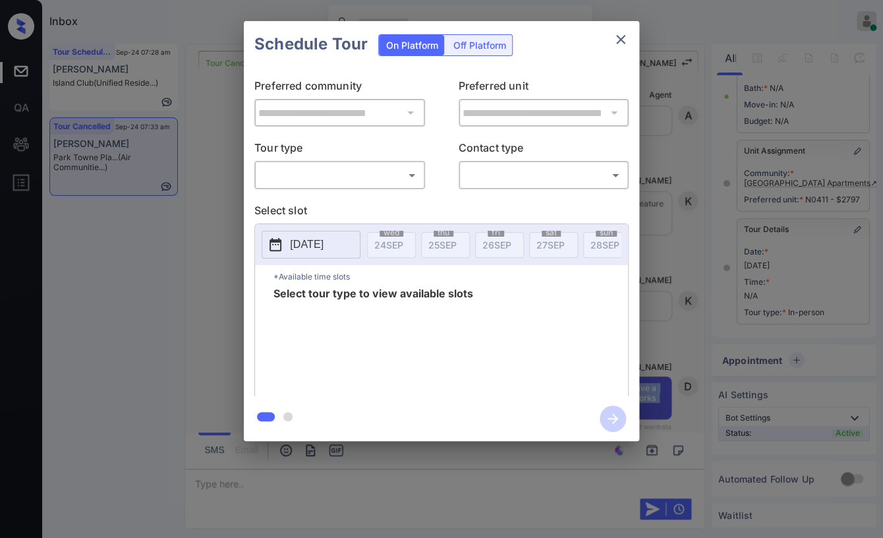
click at [321, 171] on body "Inbox [PERSON_NAME] [PERSON_NAME] Online Set yourself offline Set yourself on b…" at bounding box center [441, 269] width 883 height 538
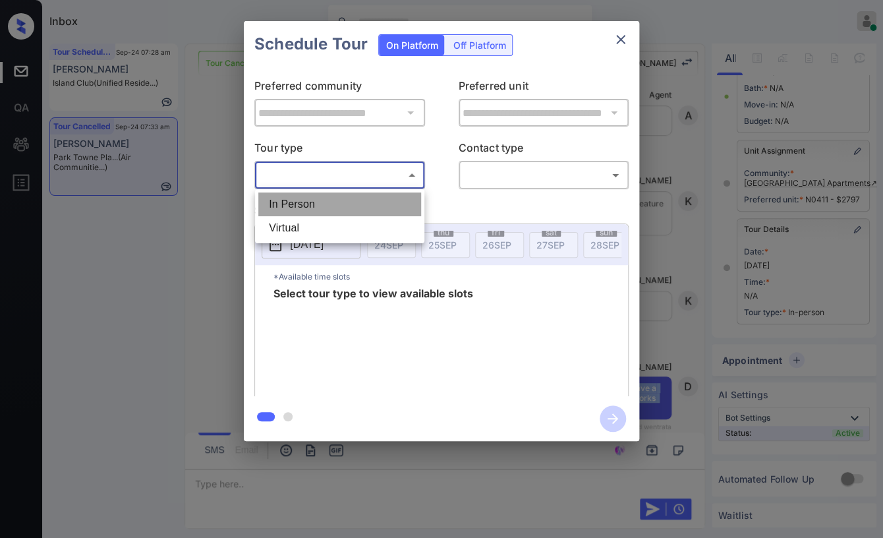
click at [300, 198] on li "In Person" at bounding box center [339, 204] width 163 height 24
type input "********"
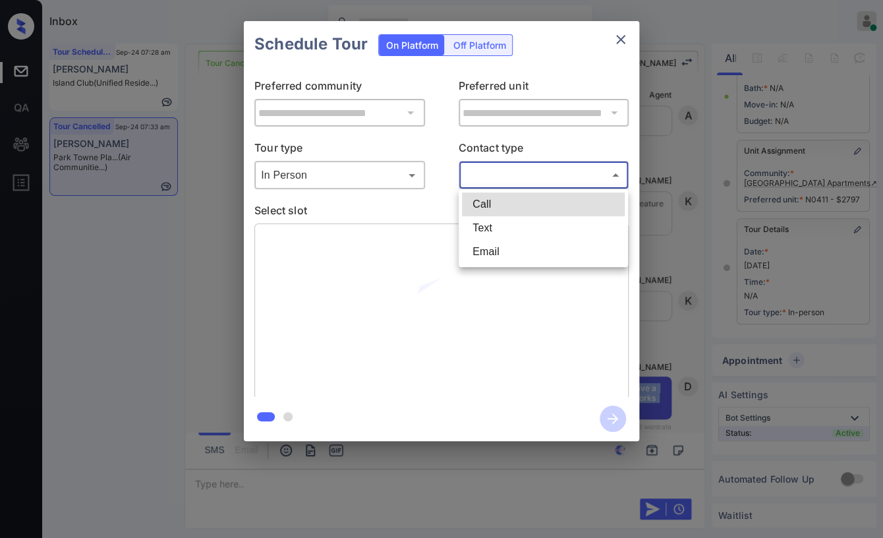
click at [570, 173] on body "Inbox [PERSON_NAME] [PERSON_NAME] Online Set yourself offline Set yourself on b…" at bounding box center [441, 269] width 883 height 538
click at [504, 226] on li "Text" at bounding box center [543, 228] width 163 height 24
type input "****"
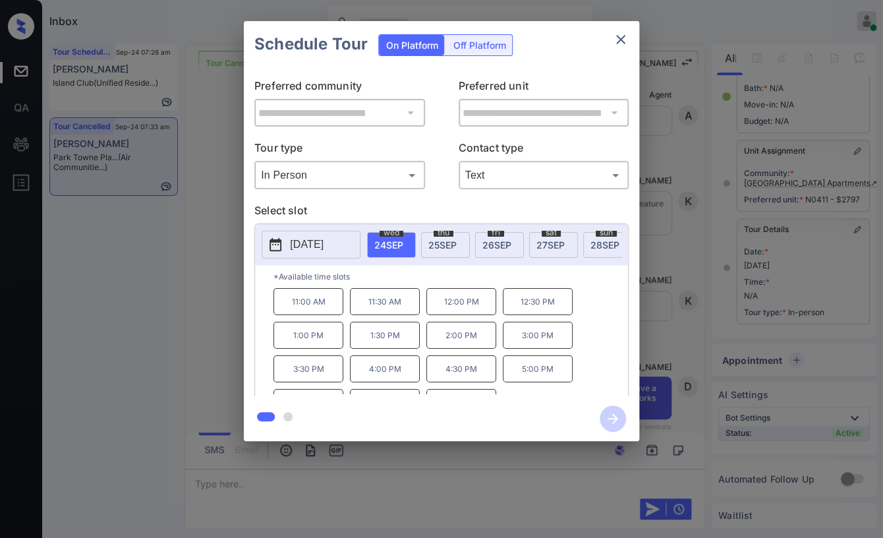
click at [395, 373] on p "4:00 PM" at bounding box center [385, 368] width 70 height 27
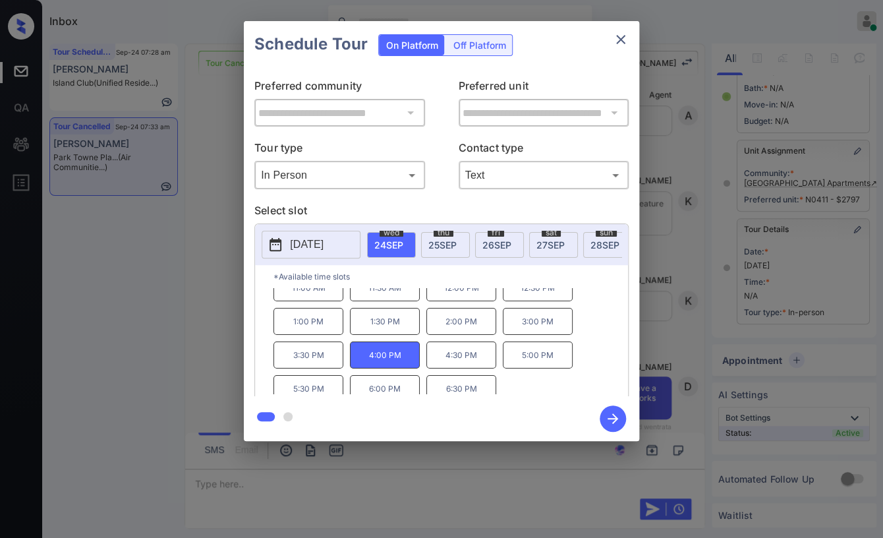
scroll to position [21, 0]
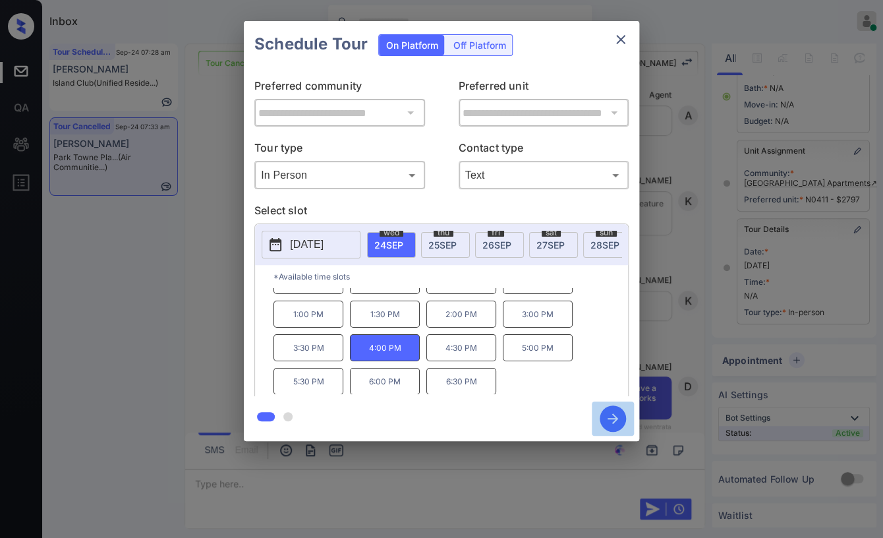
click at [611, 422] on icon "button" at bounding box center [612, 418] width 11 height 11
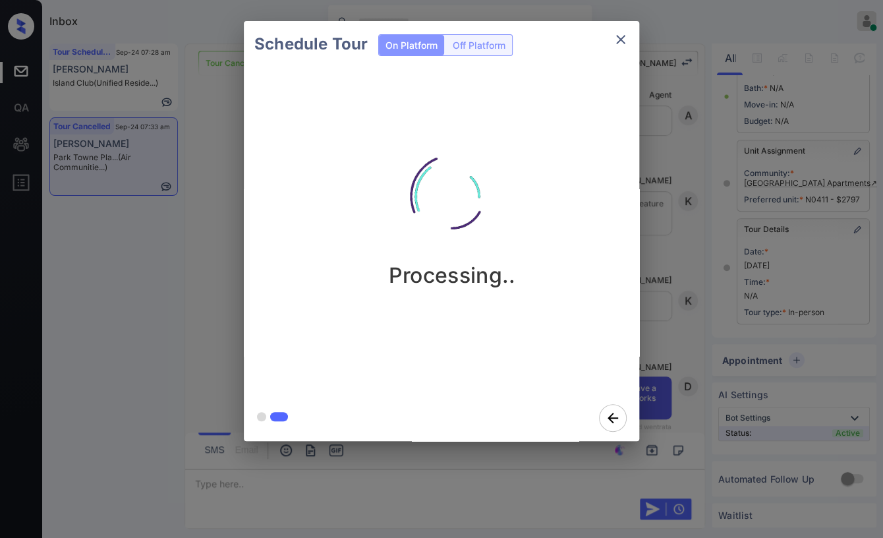
click at [196, 192] on div "Schedule Tour On Platform Off Platform Processing.." at bounding box center [441, 231] width 883 height 462
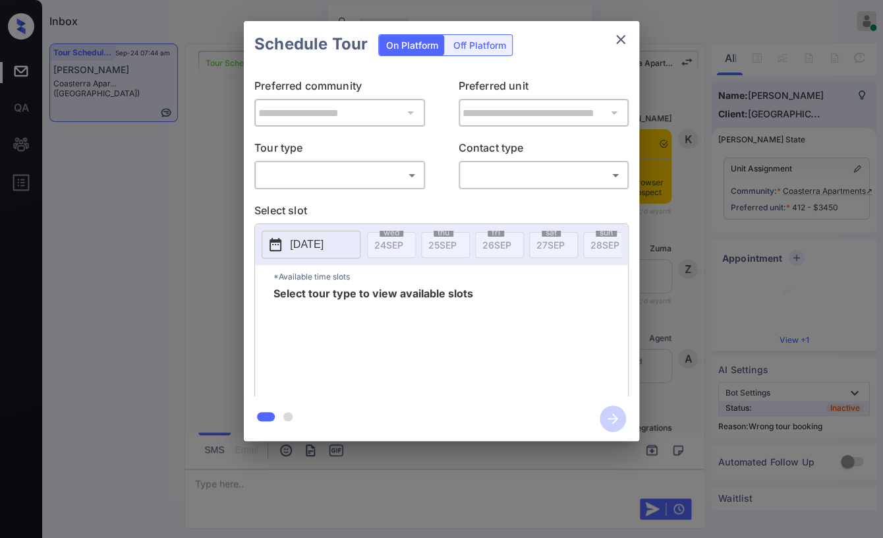
scroll to position [6666, 0]
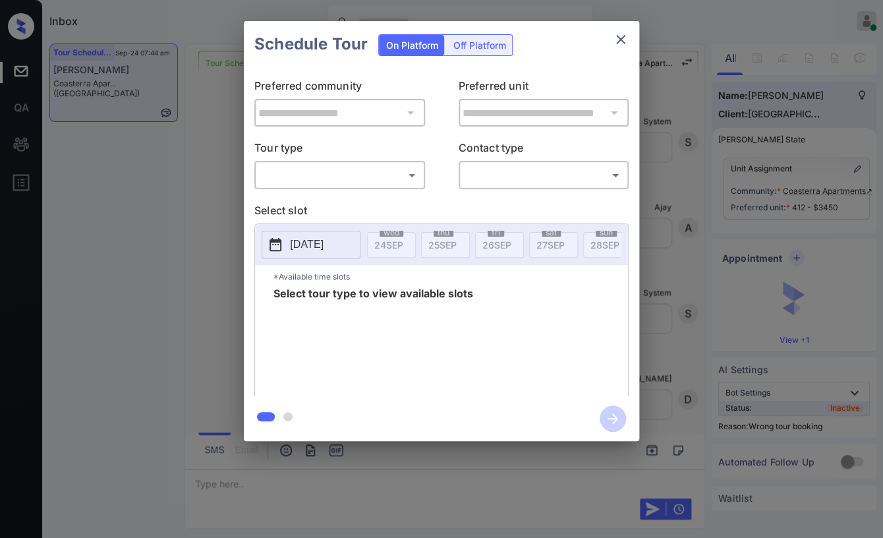
click at [328, 168] on body "Inbox [PERSON_NAME] [PERSON_NAME] Online Set yourself offline Set yourself on b…" at bounding box center [441, 269] width 883 height 538
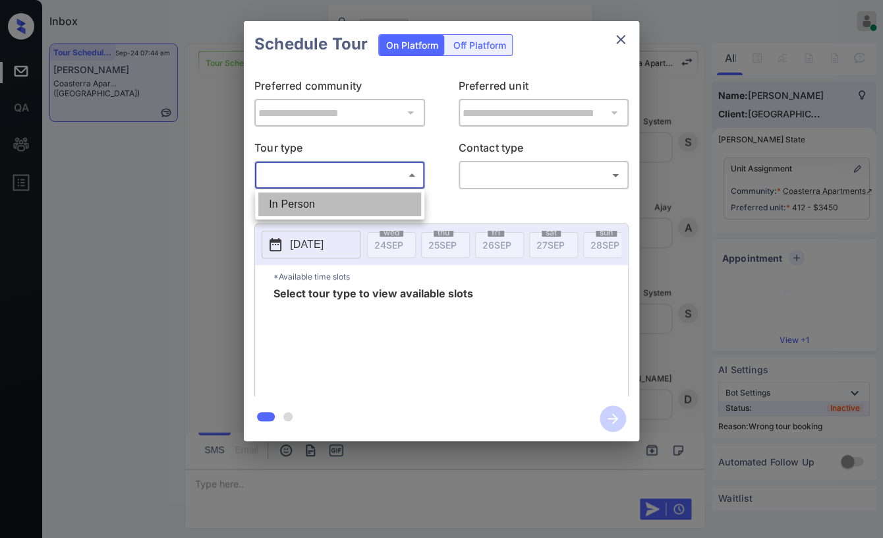
click at [279, 201] on li "In Person" at bounding box center [339, 204] width 163 height 24
type input "********"
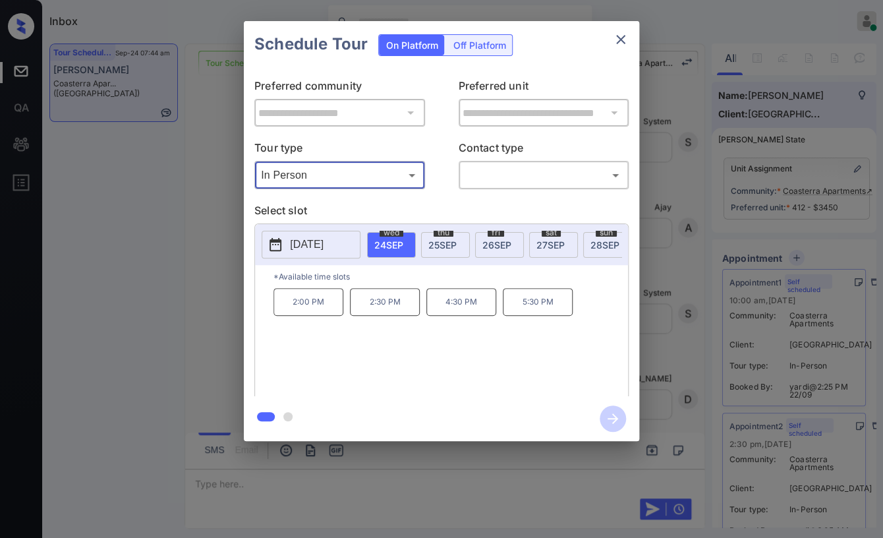
click at [624, 33] on icon "close" at bounding box center [621, 40] width 16 height 16
